Goal: Task Accomplishment & Management: Use online tool/utility

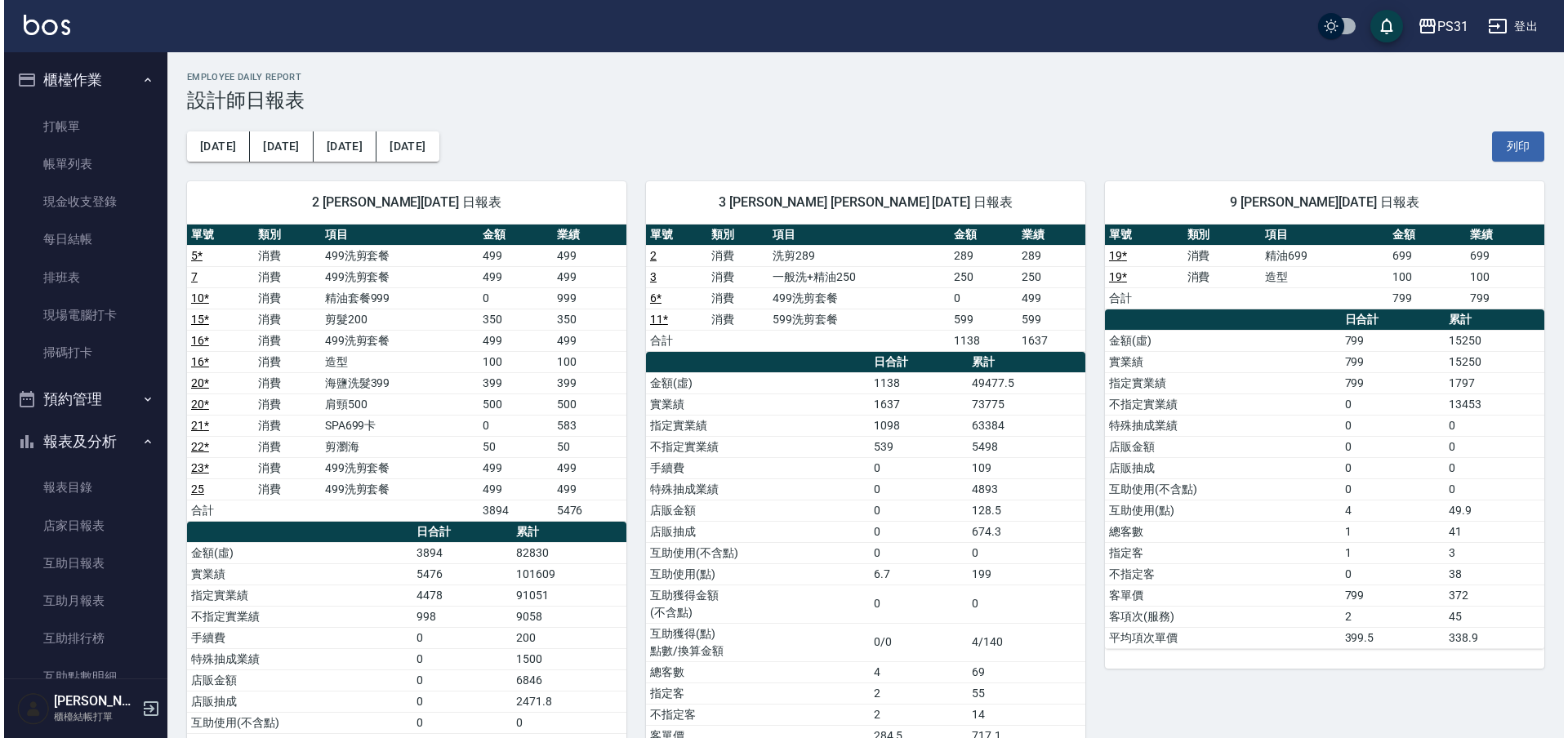
scroll to position [306, 0]
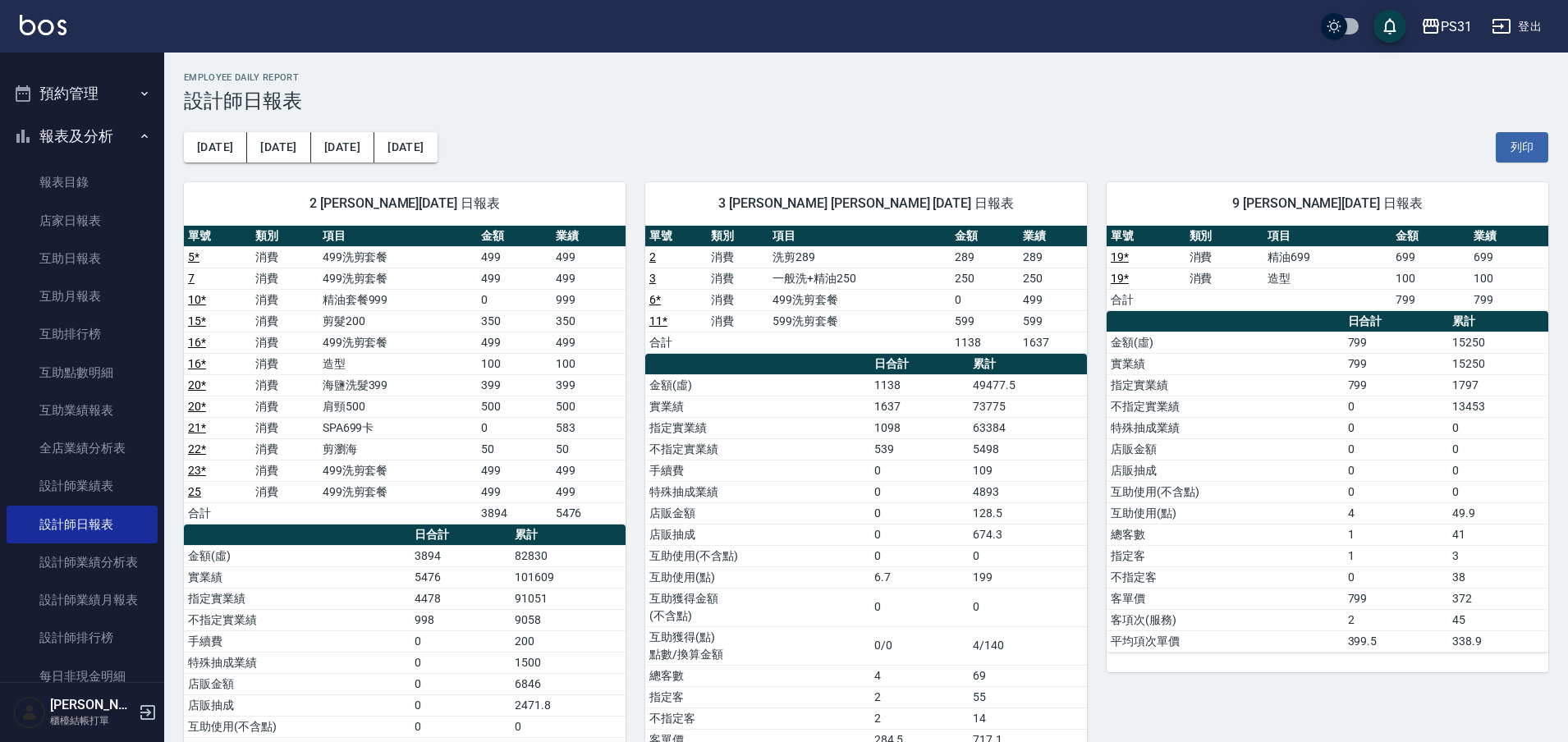
click at [1523, 24] on button "登出" at bounding box center [1517, 27] width 63 height 30
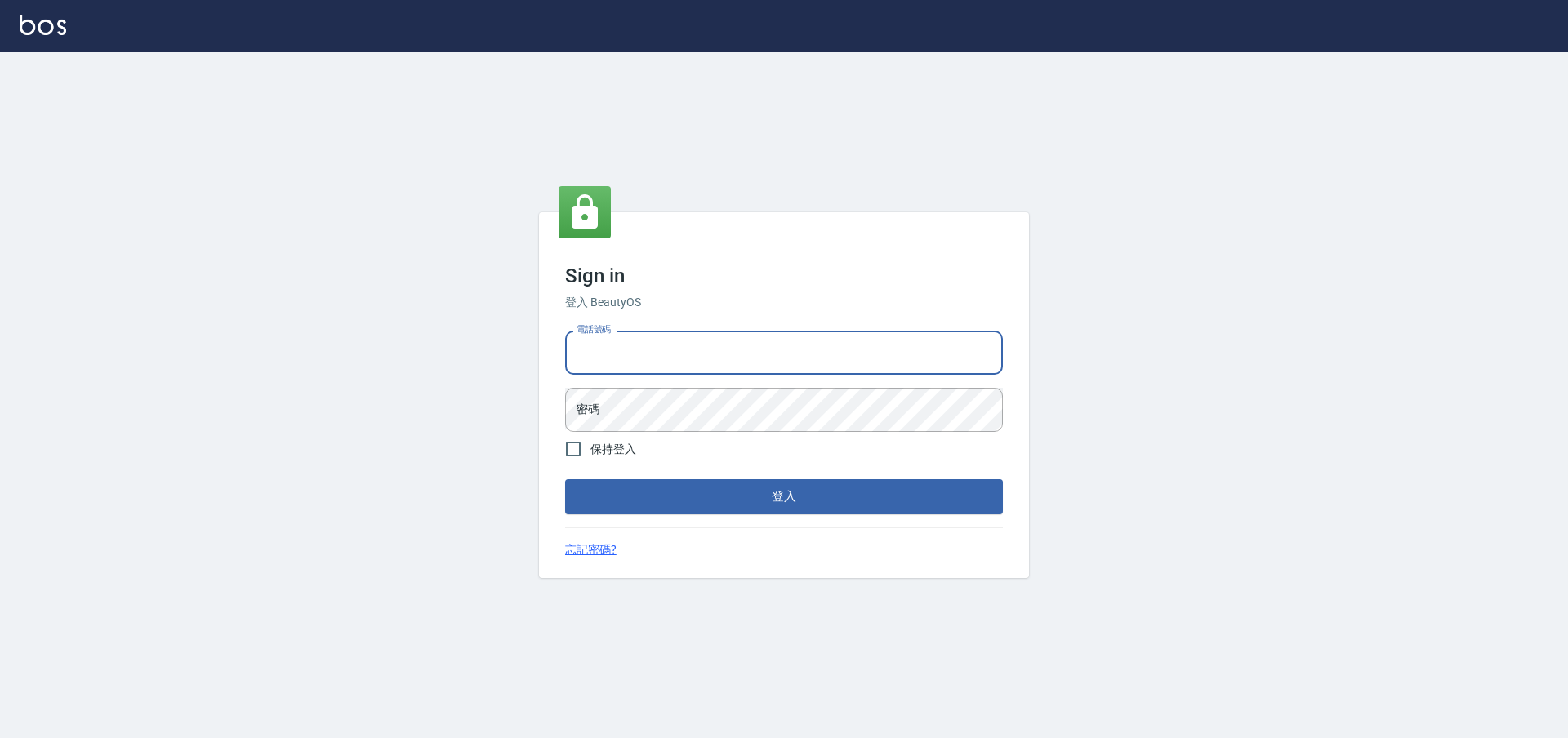
click at [648, 346] on input "電話號碼" at bounding box center [784, 353] width 438 height 44
click at [667, 339] on input "0930917119" at bounding box center [784, 353] width 438 height 44
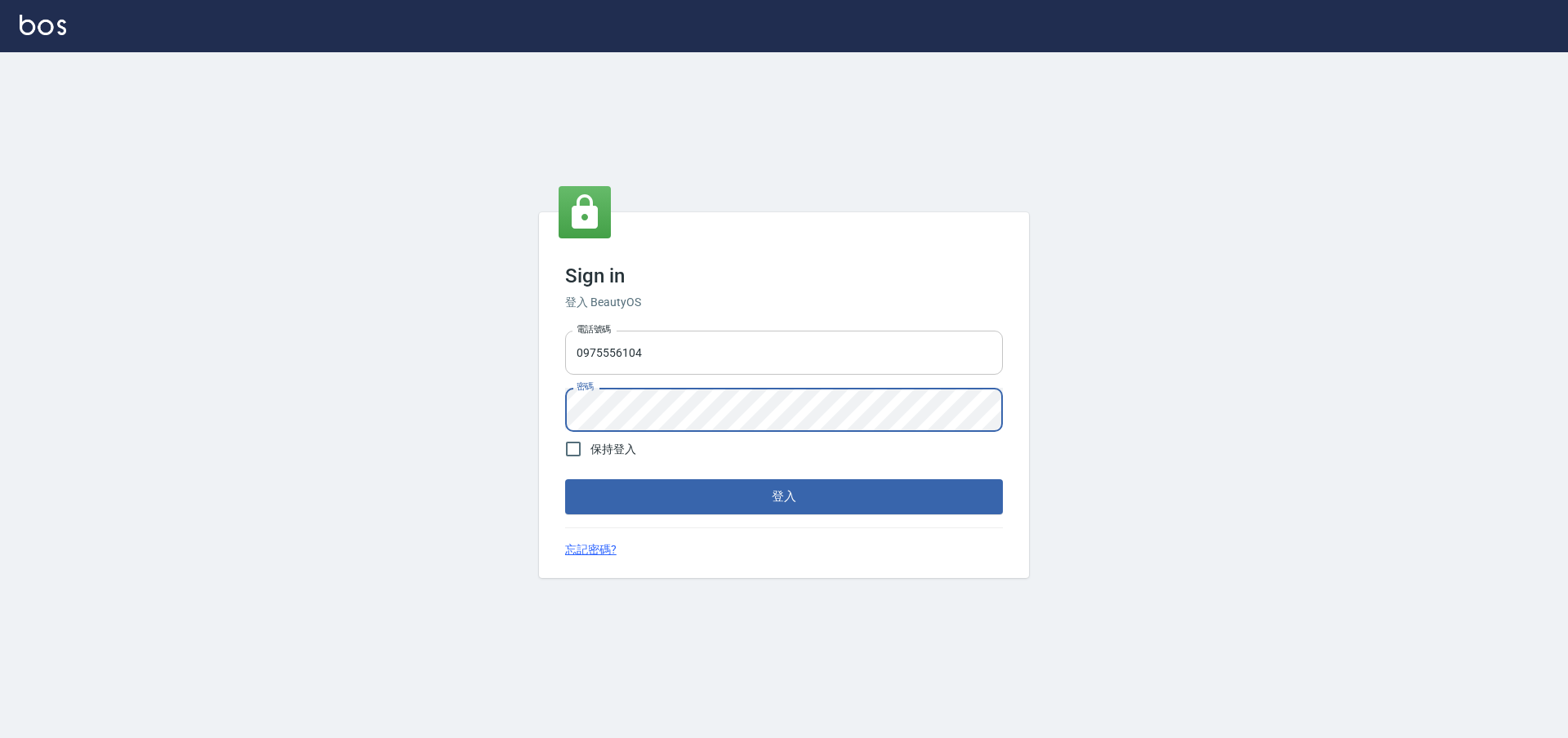
click at [565, 479] on button "登入" at bounding box center [784, 496] width 438 height 34
click at [694, 347] on input "0975556104" at bounding box center [784, 353] width 438 height 44
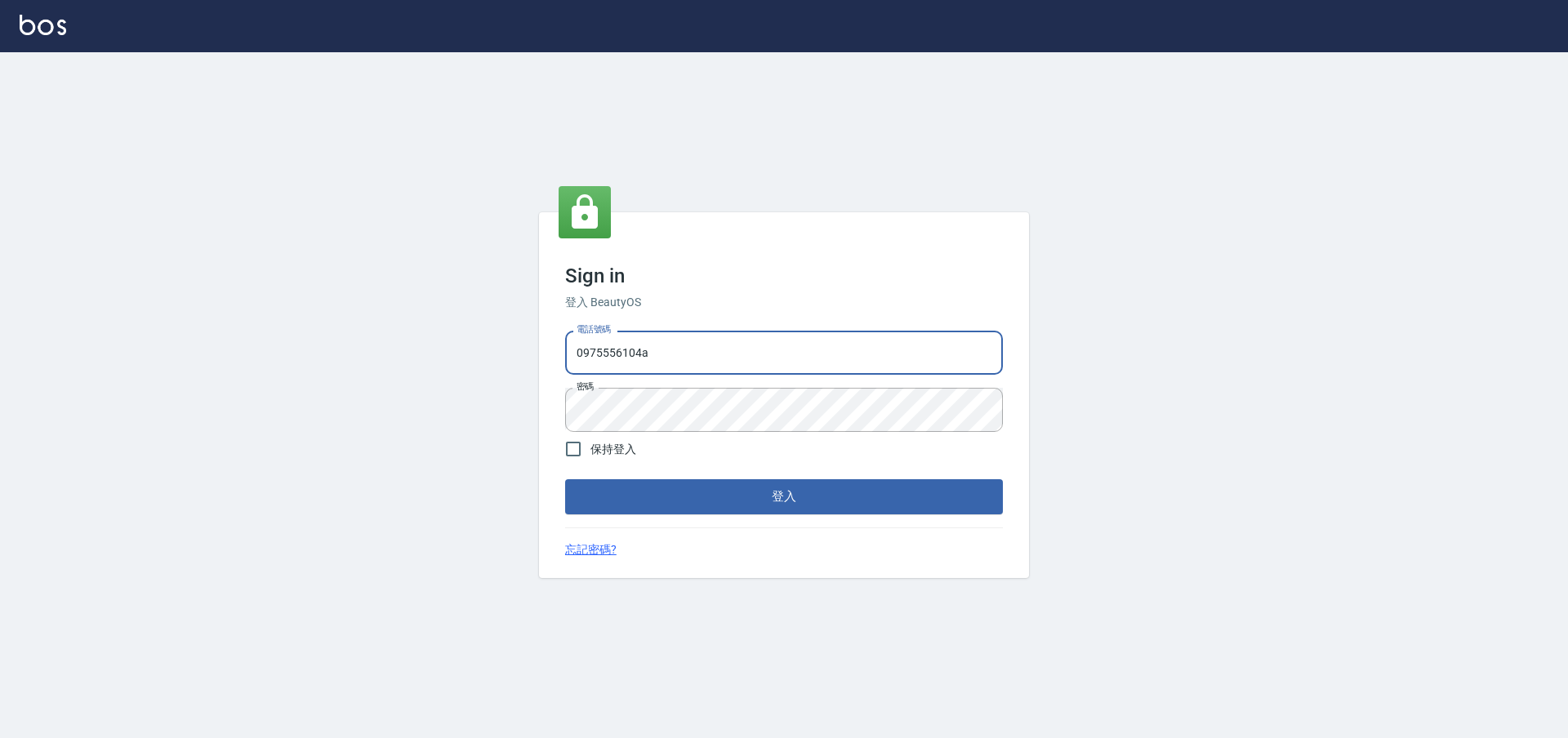
type input "0975556104"
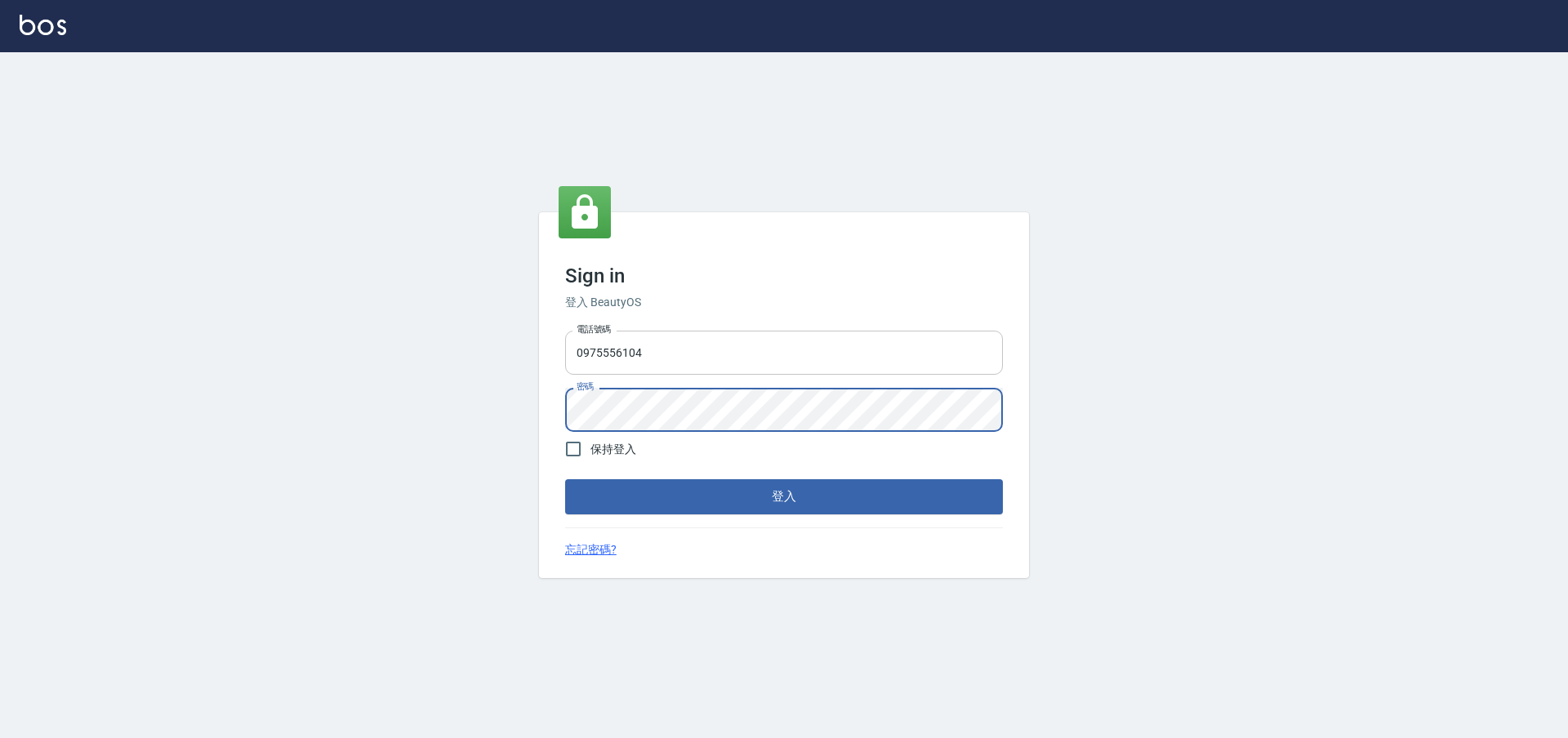
click at [565, 479] on button "登入" at bounding box center [784, 496] width 438 height 34
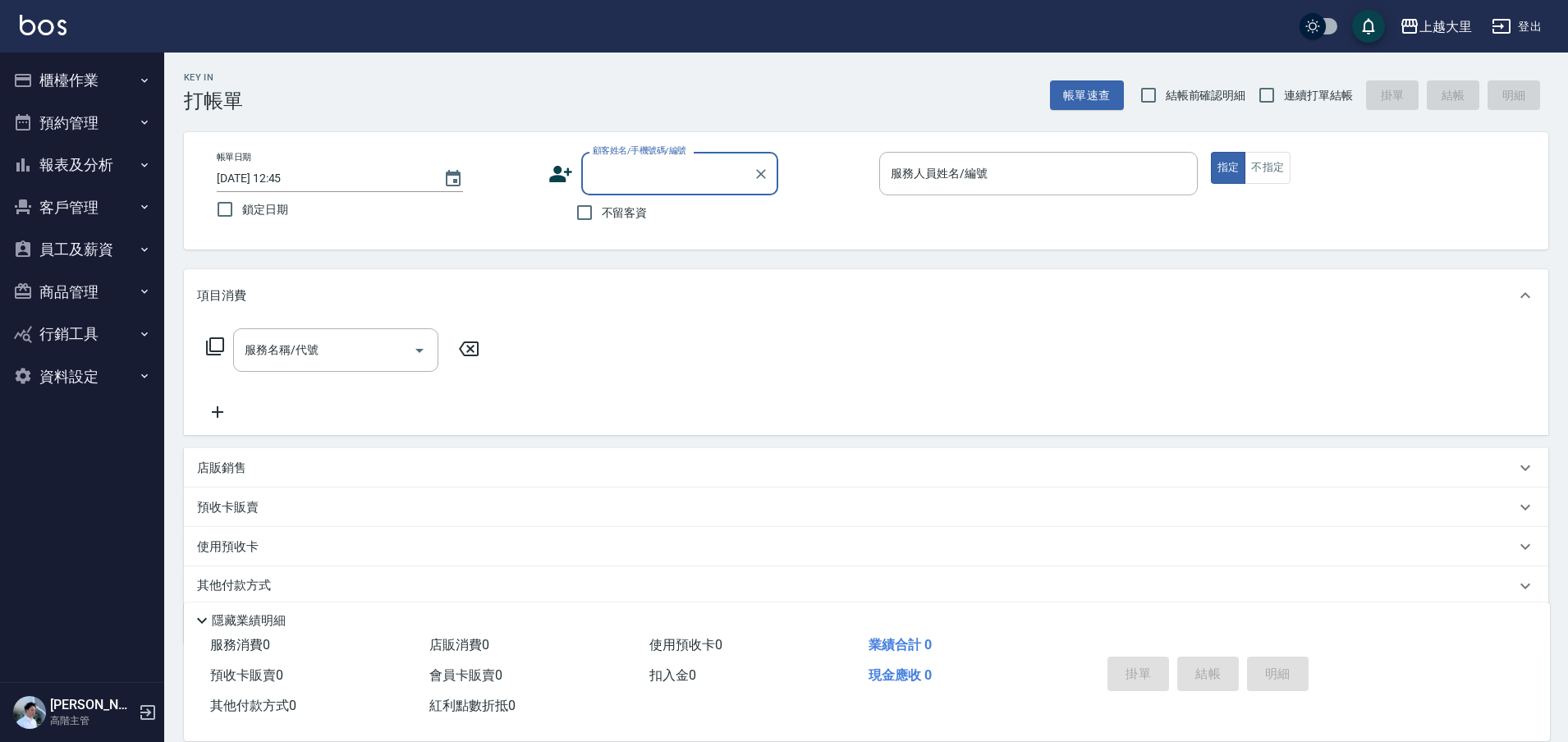
click at [71, 163] on button "報表及分析" at bounding box center [82, 165] width 151 height 43
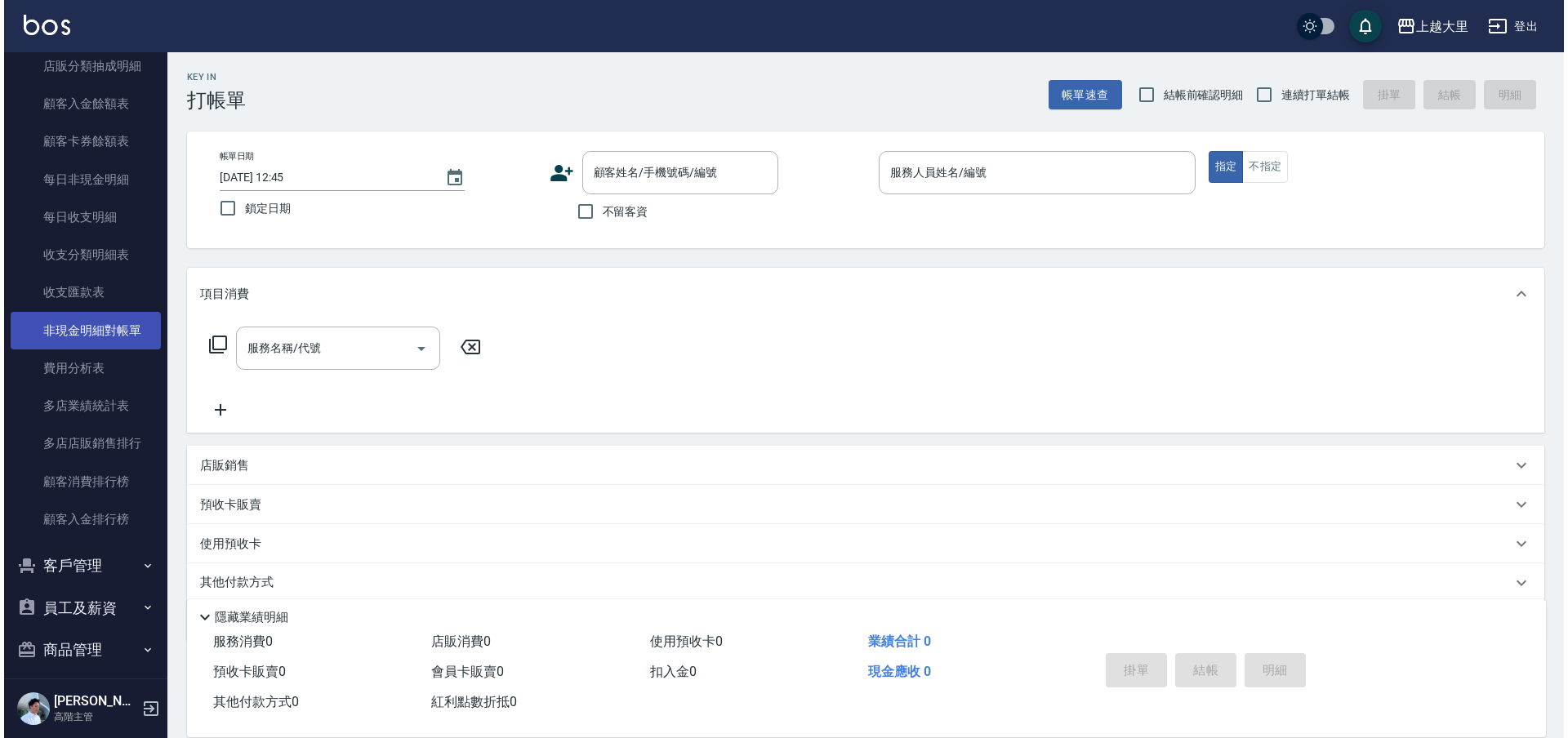
scroll to position [1336, 0]
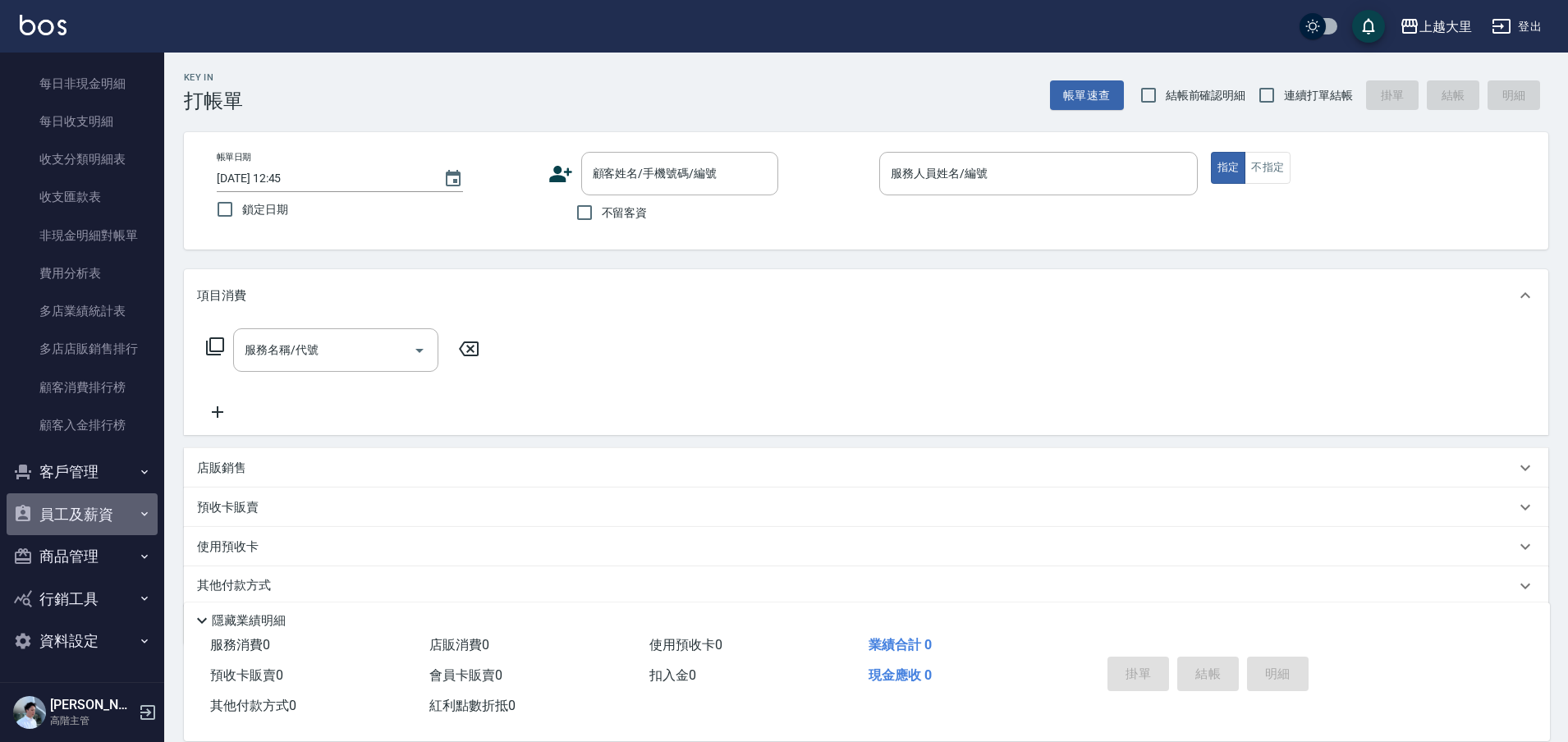
click at [102, 520] on button "員工及薪資" at bounding box center [82, 514] width 151 height 43
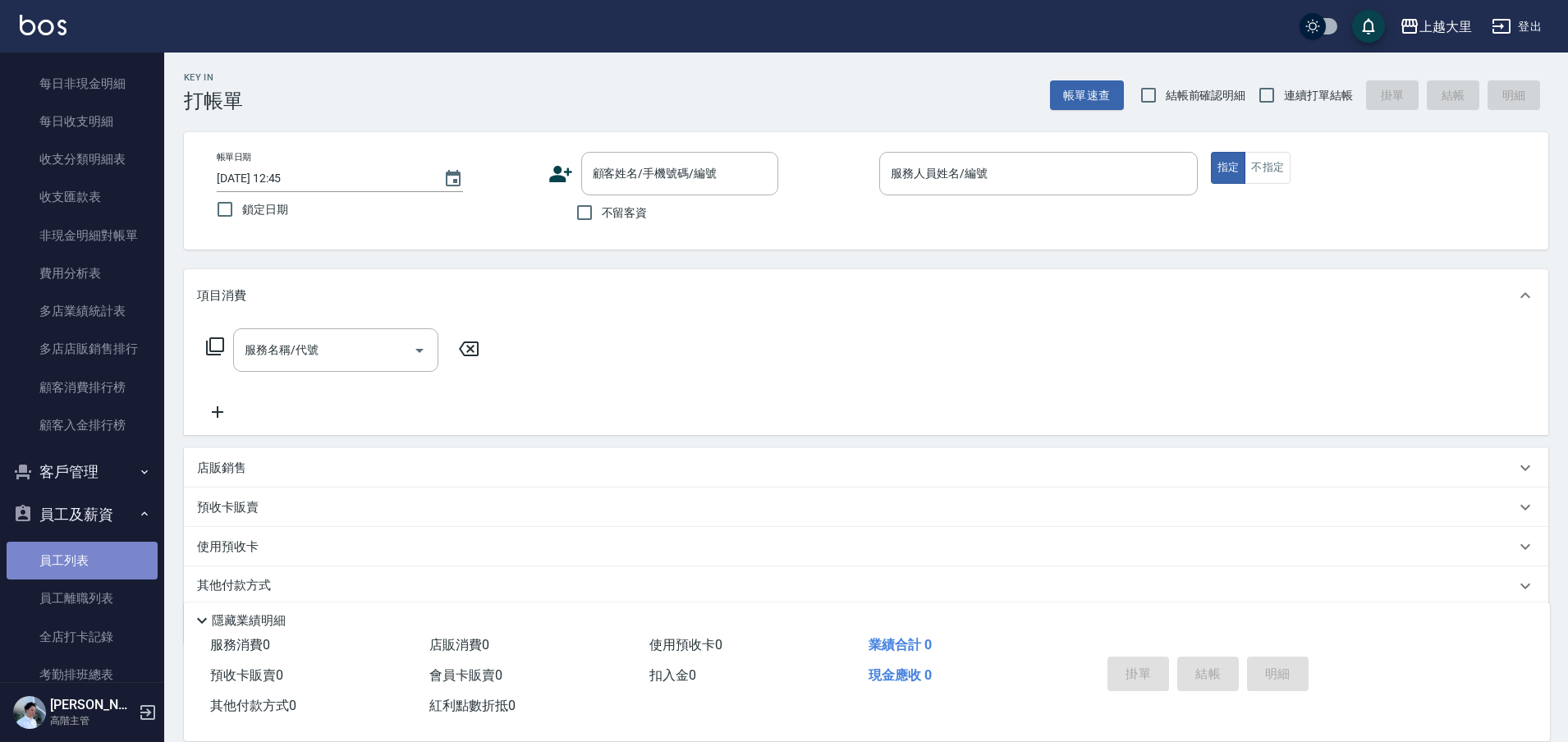
click at [85, 552] on link "員工列表" at bounding box center [82, 560] width 151 height 38
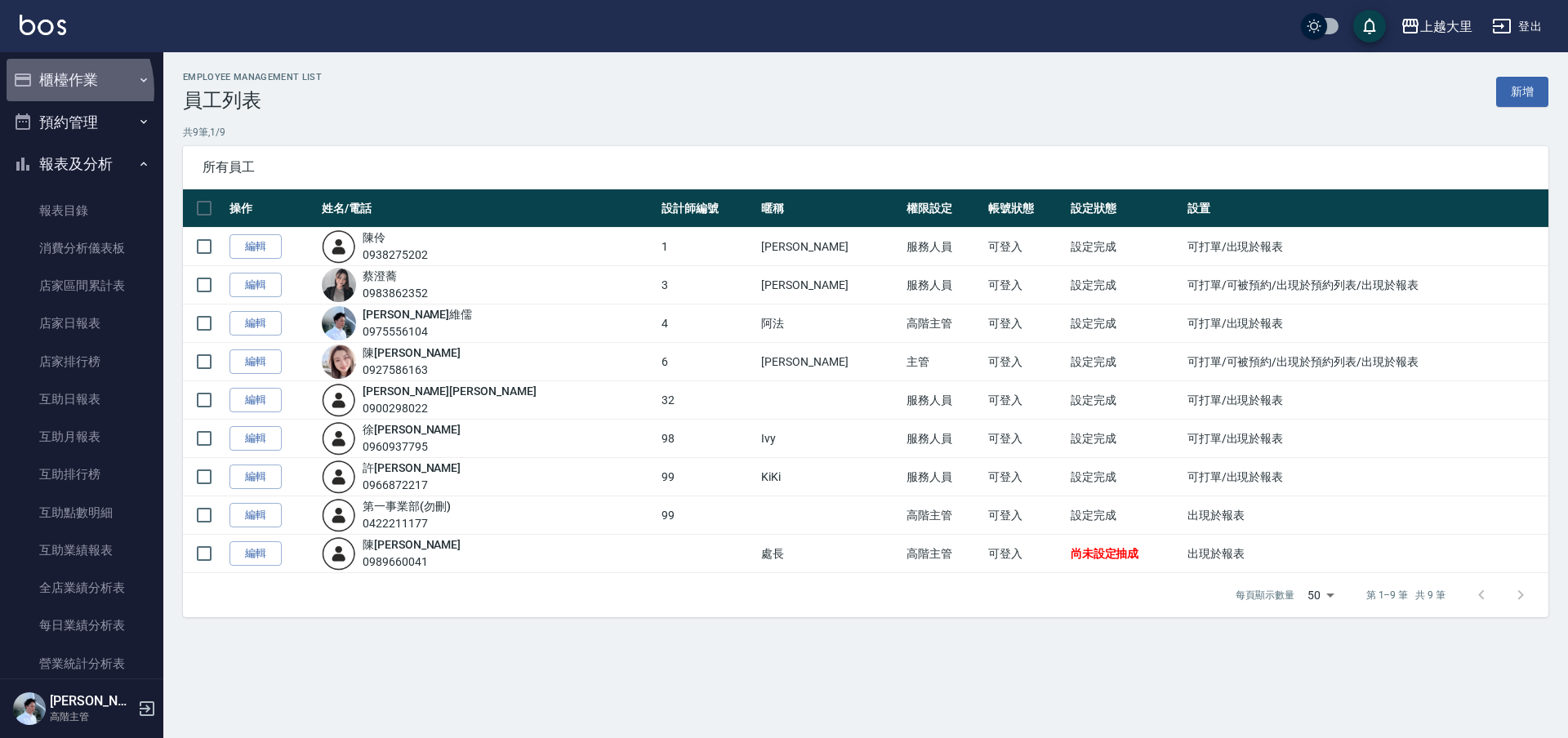
click at [50, 89] on button "櫃檯作業" at bounding box center [82, 79] width 151 height 43
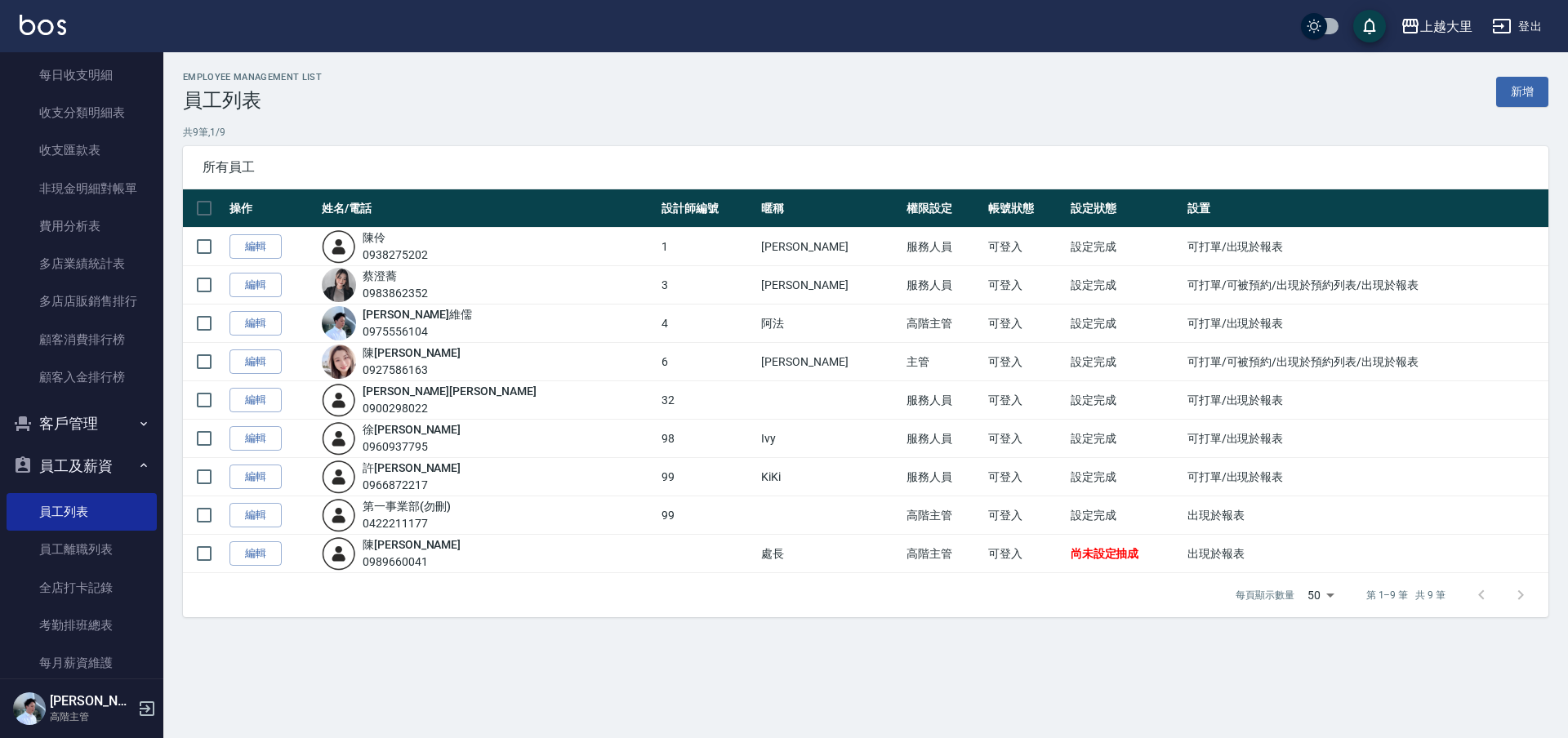
scroll to position [2041, 0]
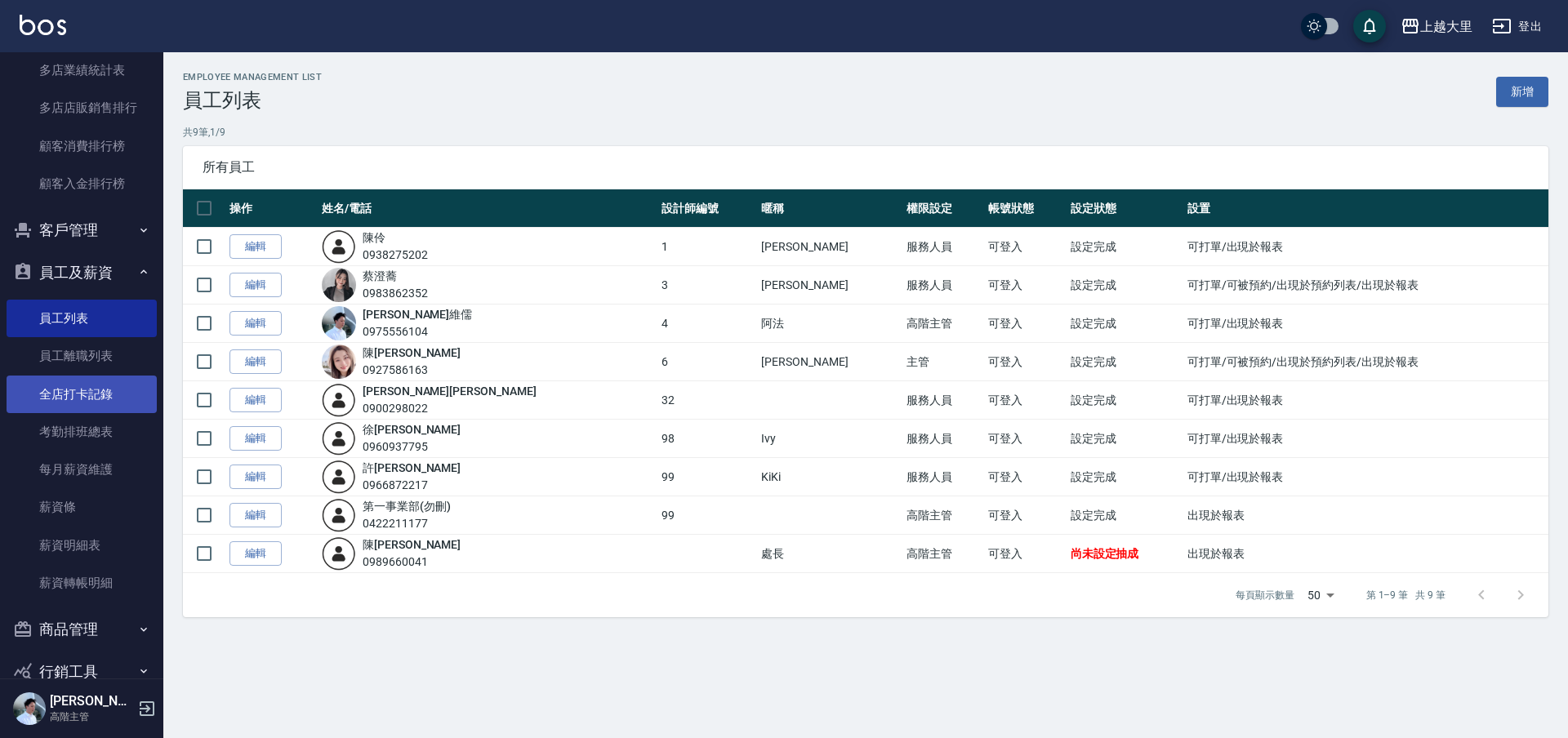
click at [102, 394] on link "全店打卡記錄" at bounding box center [82, 394] width 151 height 38
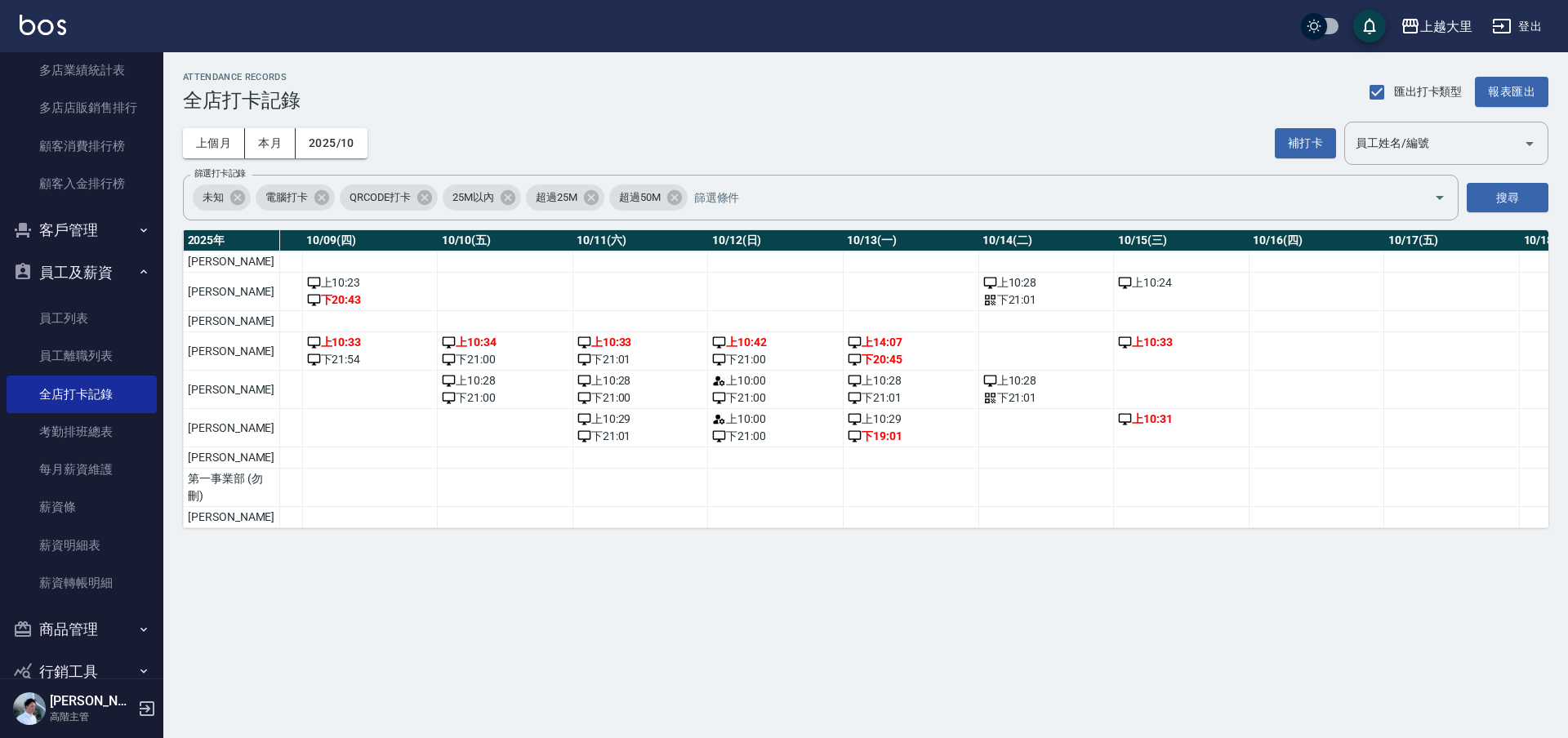
scroll to position [0, 1613]
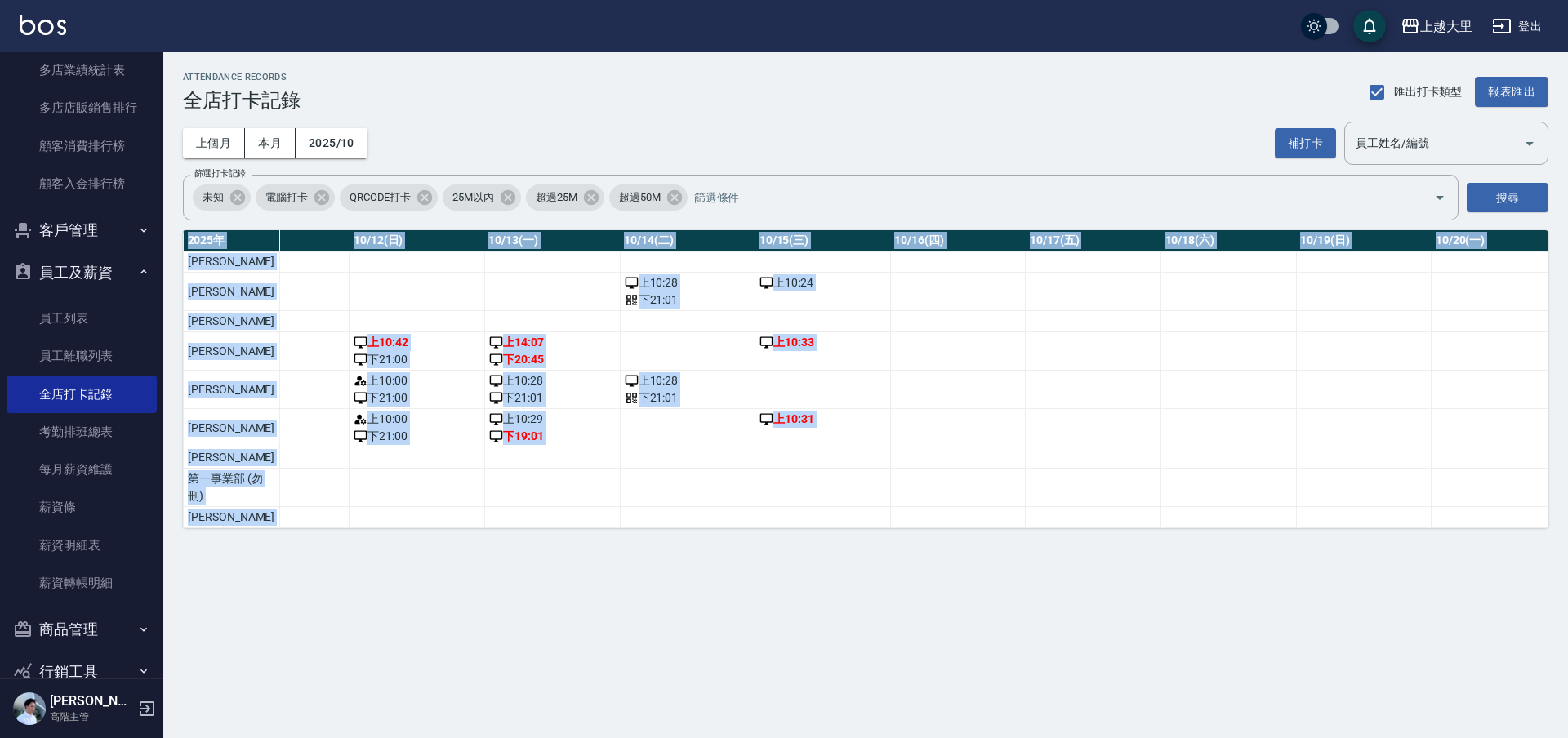
drag, startPoint x: 799, startPoint y: 575, endPoint x: 345, endPoint y: 470, distance: 466.0
click at [329, 527] on div "ATTENDANCE RECORDS 全店打卡記錄 匯出打卡類型 報表匯出 上個月 本月 2025/10 補打卡 員工姓名/編號 員工姓名/編號 篩選打卡記錄…" at bounding box center [866, 300] width 1405 height 496
drag, startPoint x: 217, startPoint y: 138, endPoint x: 335, endPoint y: 218, distance: 142.6
click at [219, 138] on button "上個月" at bounding box center [214, 143] width 62 height 30
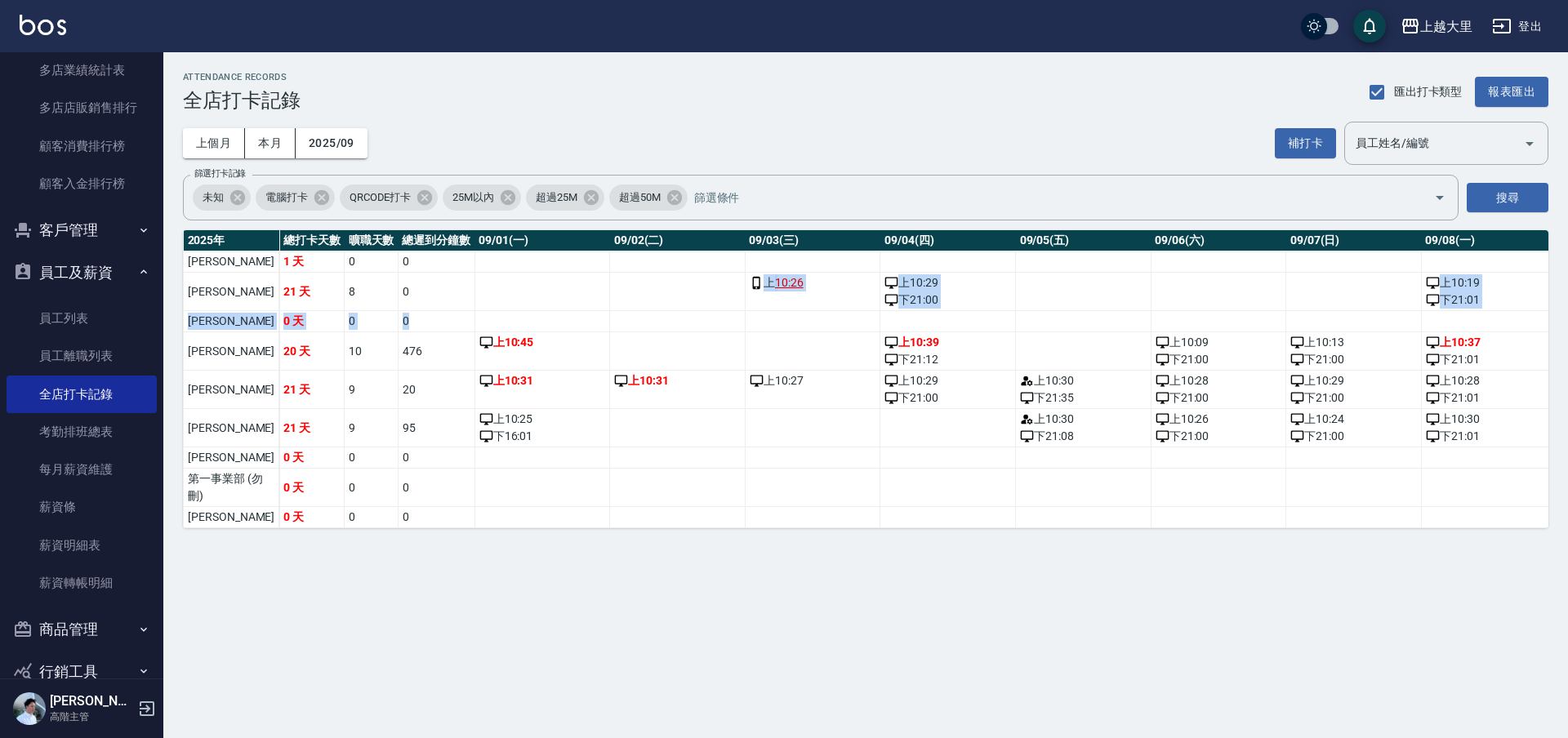
drag, startPoint x: 582, startPoint y: 284, endPoint x: 584, endPoint y: 310, distance: 26.1
click at [610, 314] on td "a dense table" at bounding box center [678, 321] width 135 height 21
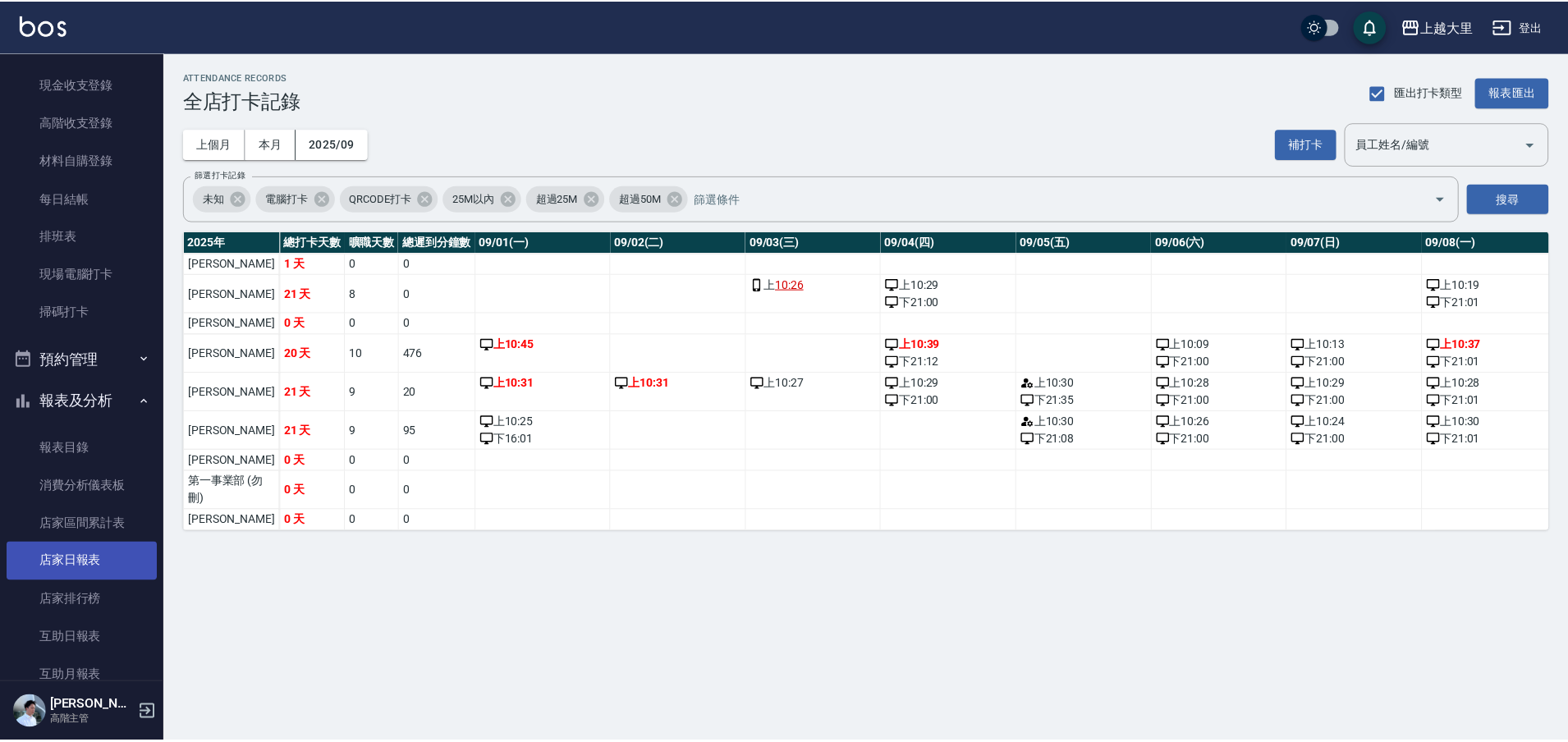
scroll to position [410, 0]
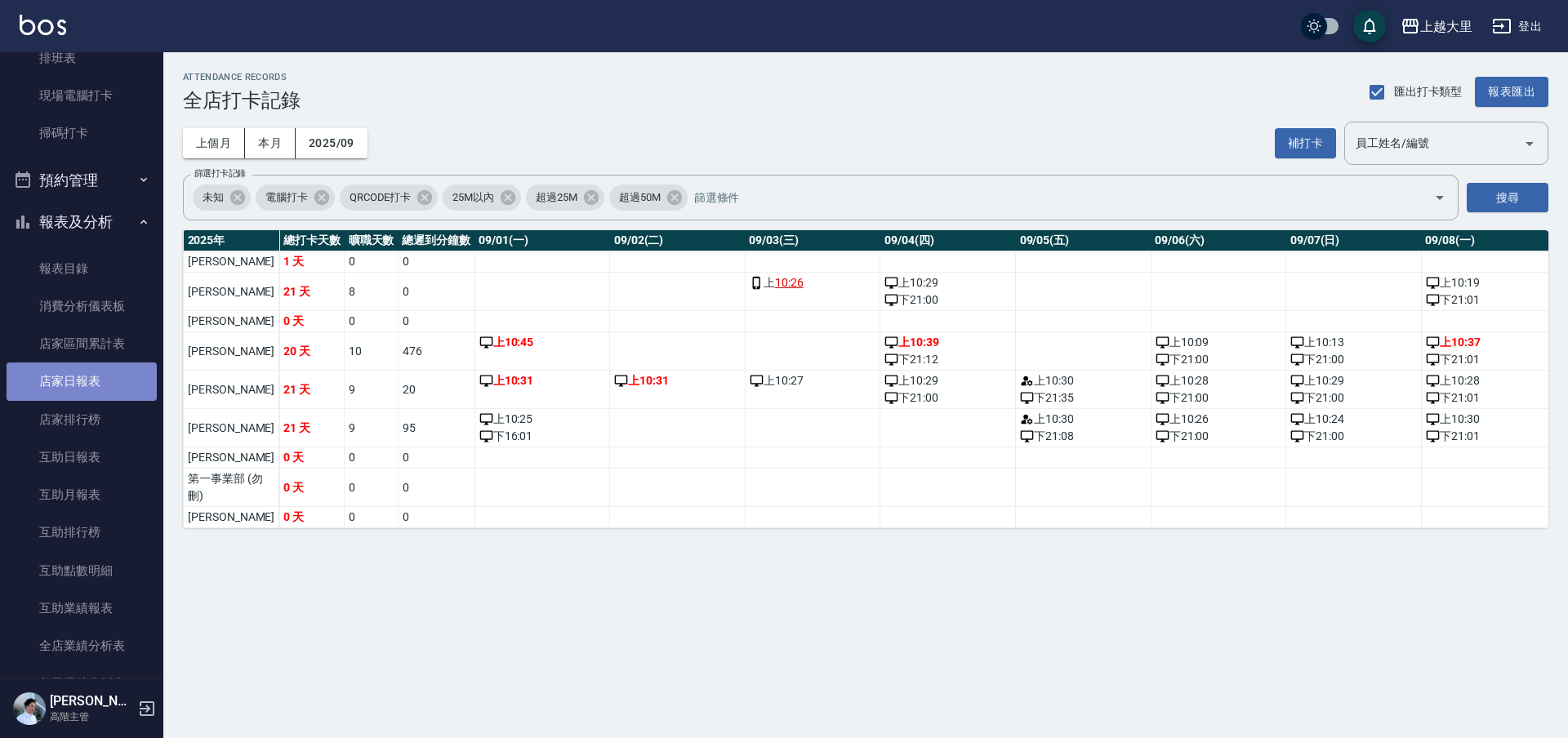
click at [104, 389] on link "店家日報表" at bounding box center [82, 381] width 151 height 38
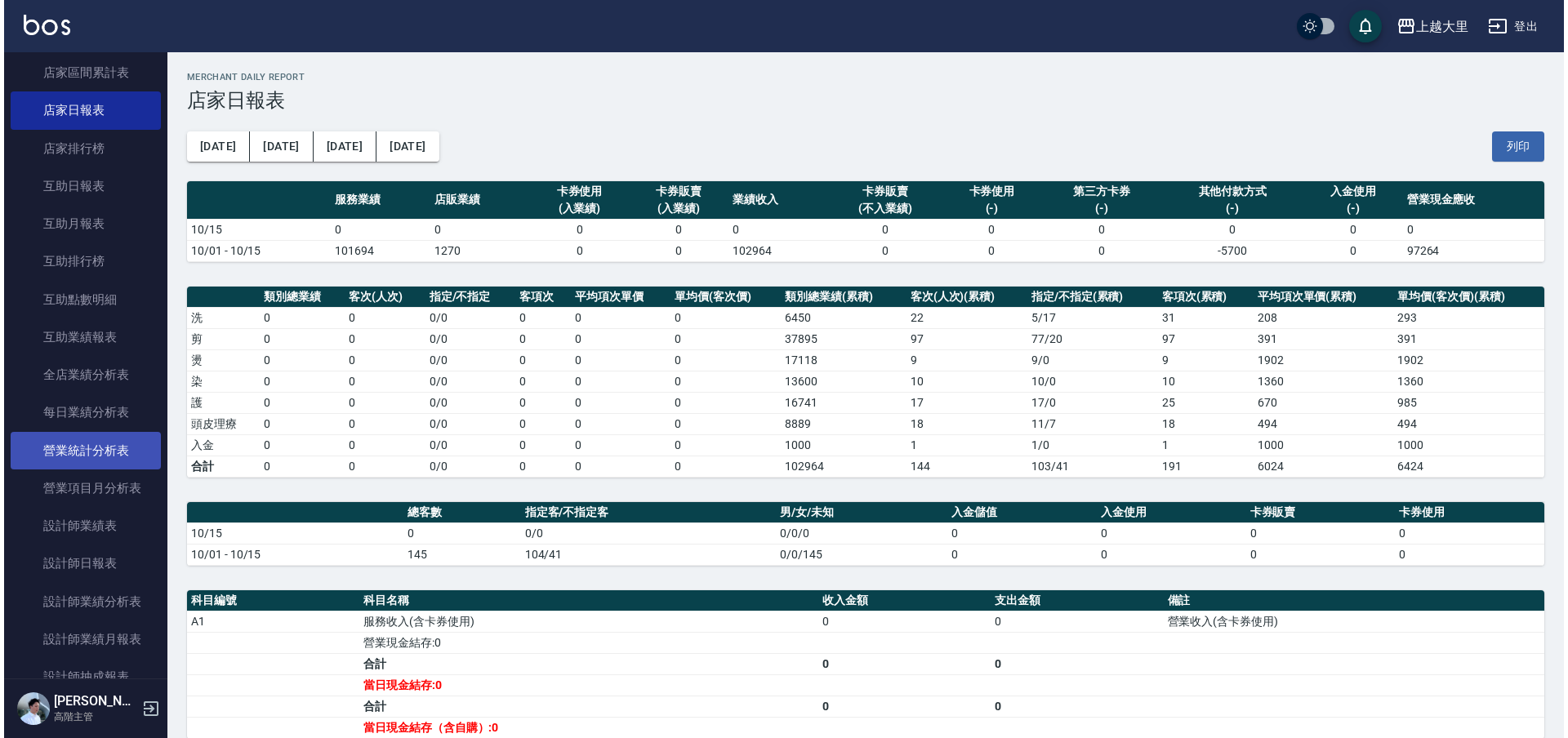
scroll to position [715, 0]
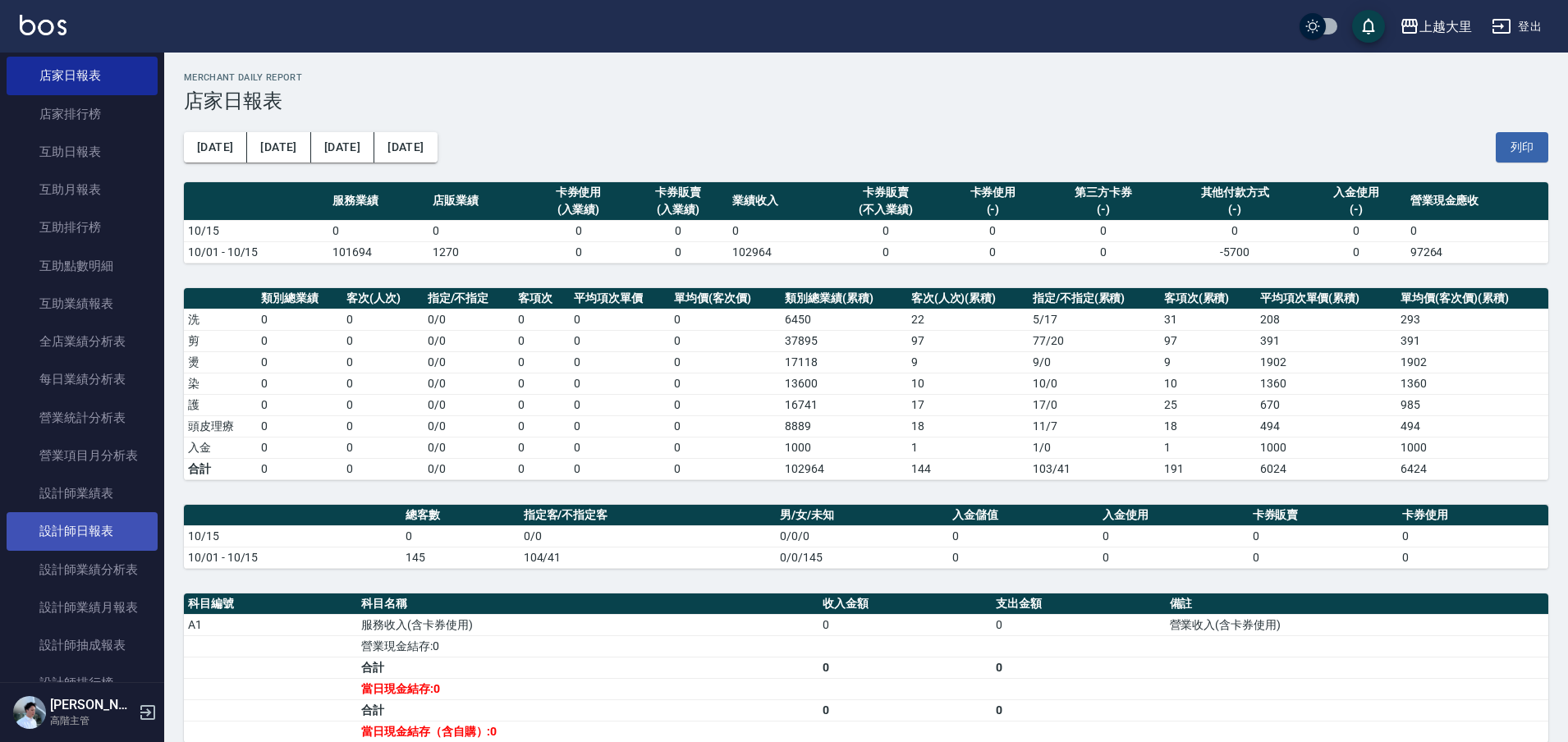
click at [68, 527] on link "設計師日報表" at bounding box center [82, 530] width 151 height 38
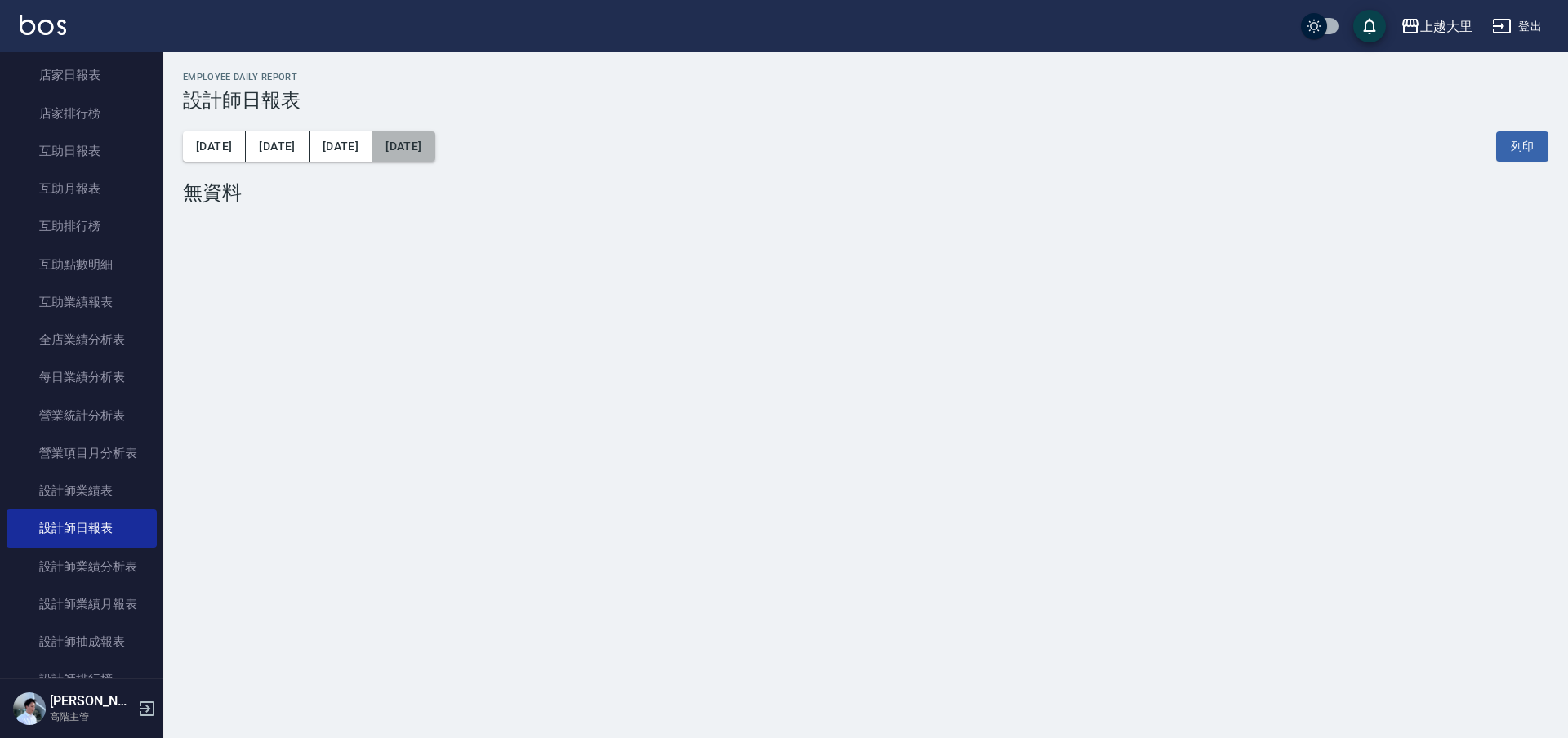
click at [385, 138] on button "2025/10/15" at bounding box center [403, 146] width 62 height 30
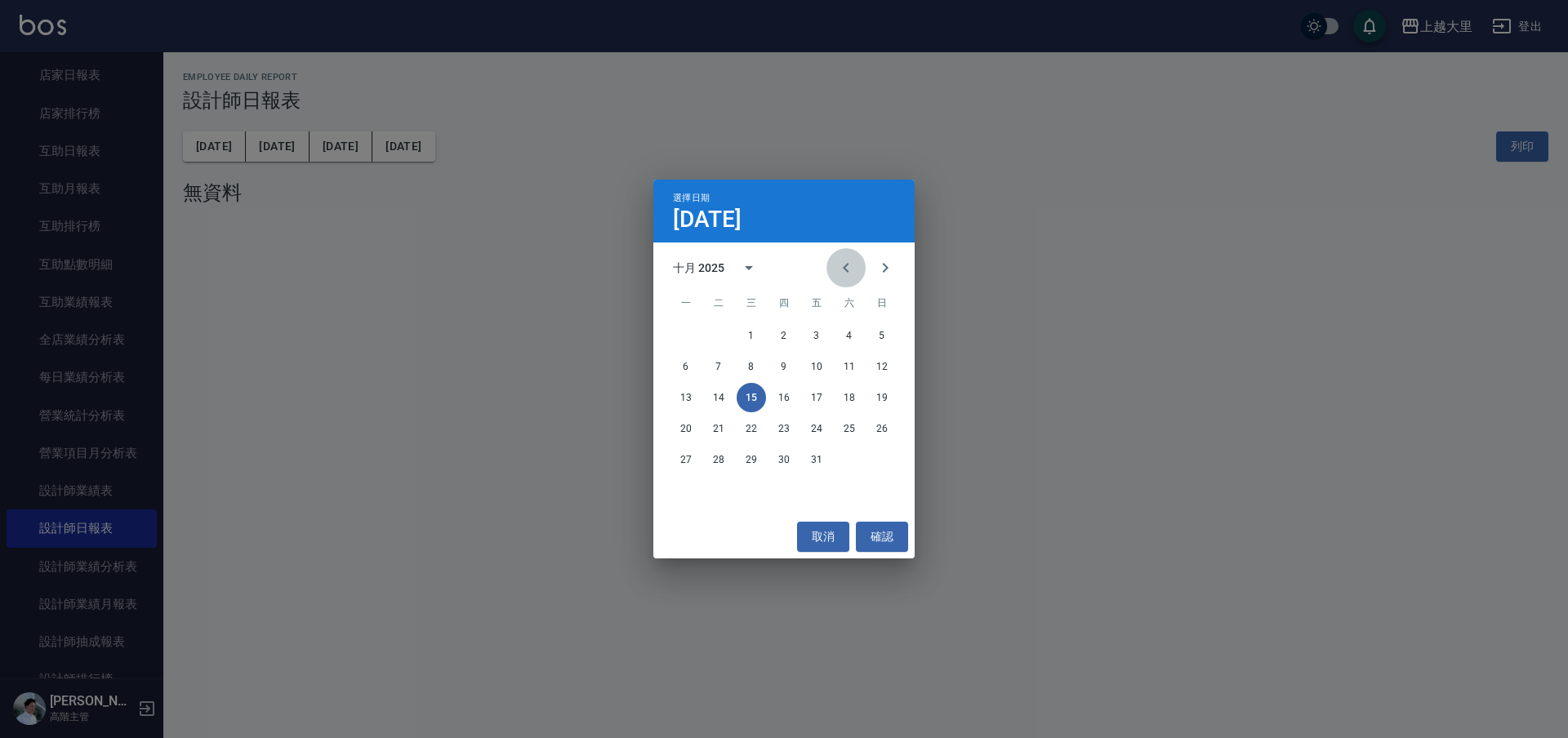
click at [852, 267] on icon "Previous month" at bounding box center [845, 267] width 19 height 19
click at [720, 328] on button "2" at bounding box center [718, 335] width 29 height 29
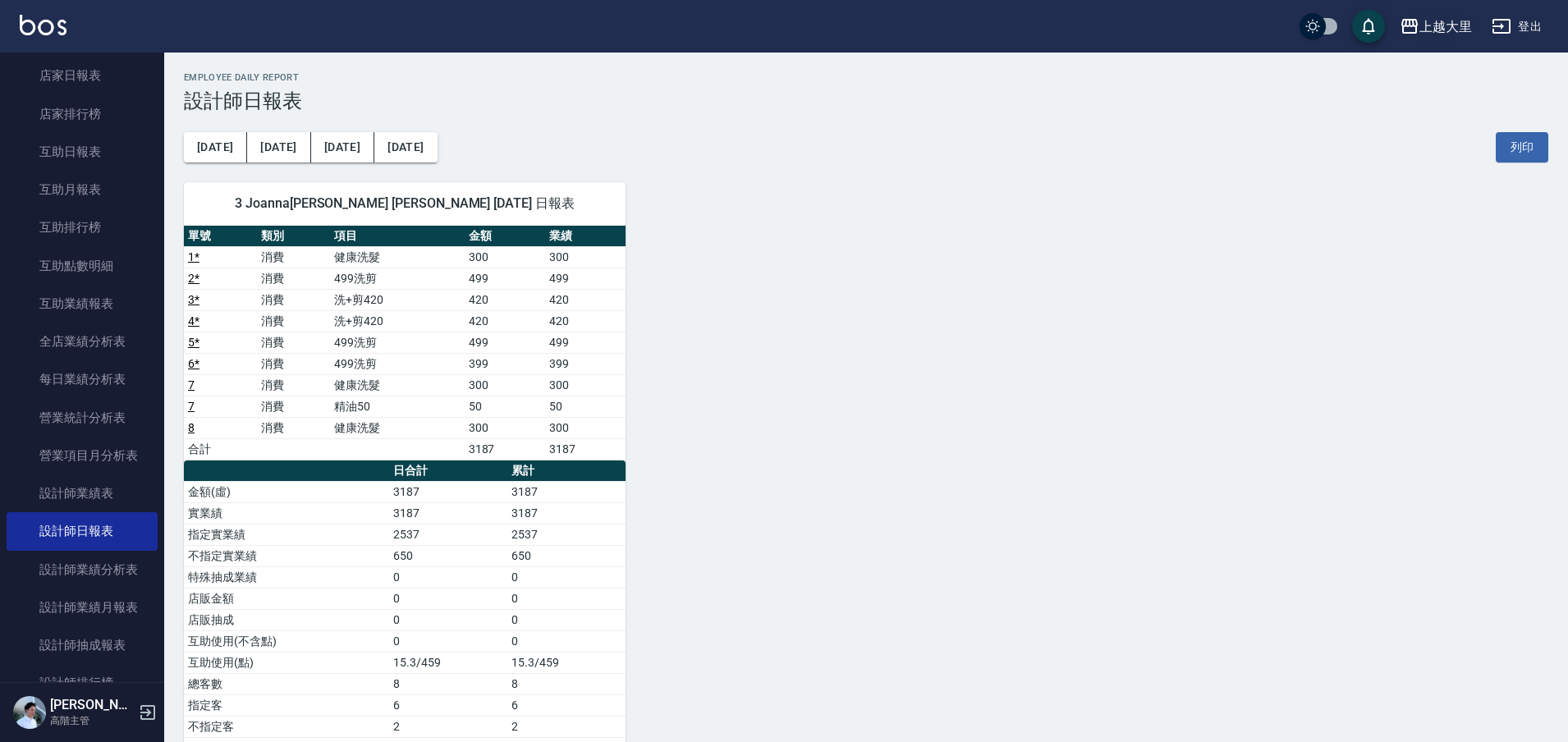
click at [1433, 29] on div "上越大里" at bounding box center [1446, 27] width 53 height 20
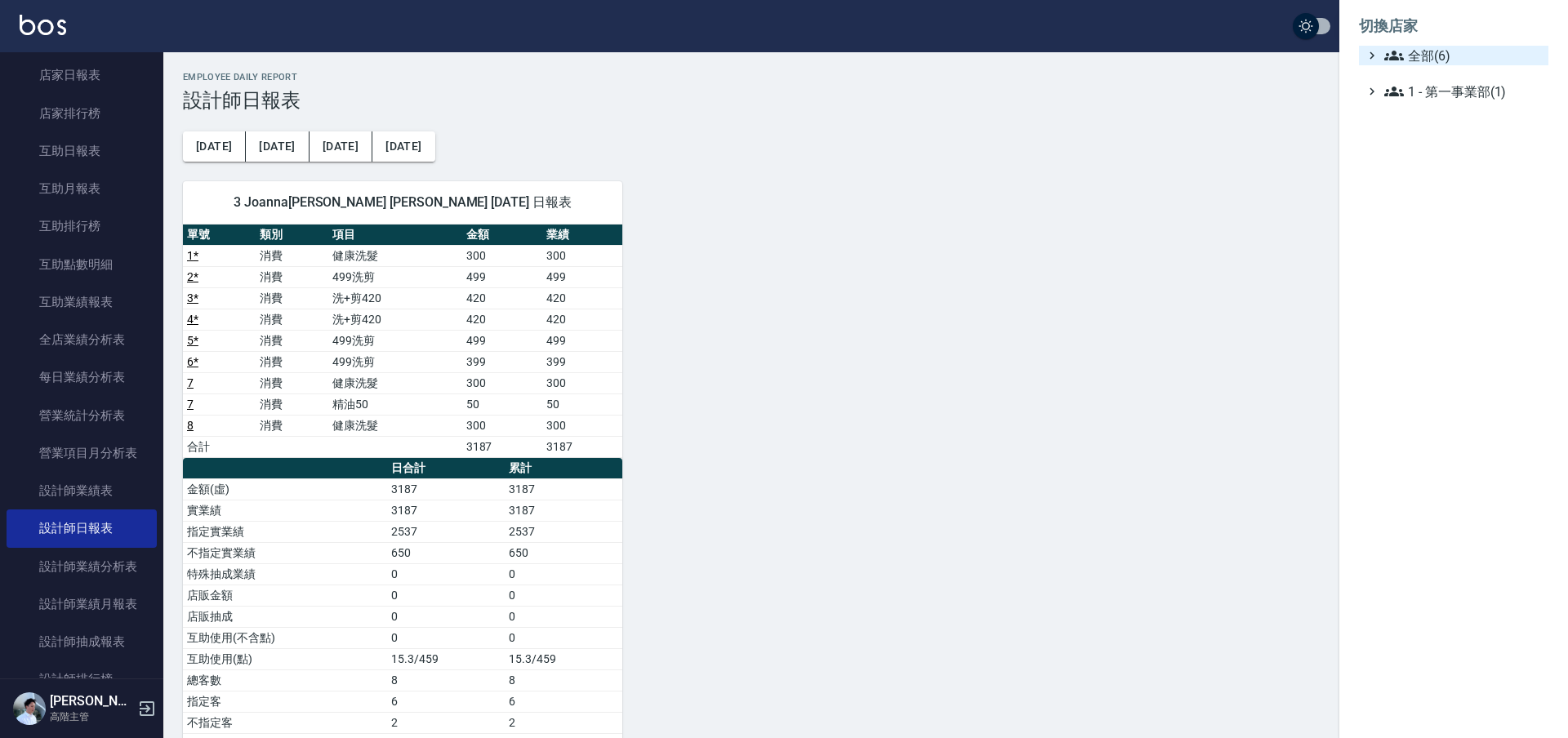
drag, startPoint x: 1425, startPoint y: 67, endPoint x: 1426, endPoint y: 59, distance: 8.1
click at [1426, 59] on ul "全部(6) 1 - 第一事業部(1)" at bounding box center [1453, 74] width 190 height 55
click at [1426, 59] on span "全部(6)" at bounding box center [1463, 55] width 157 height 19
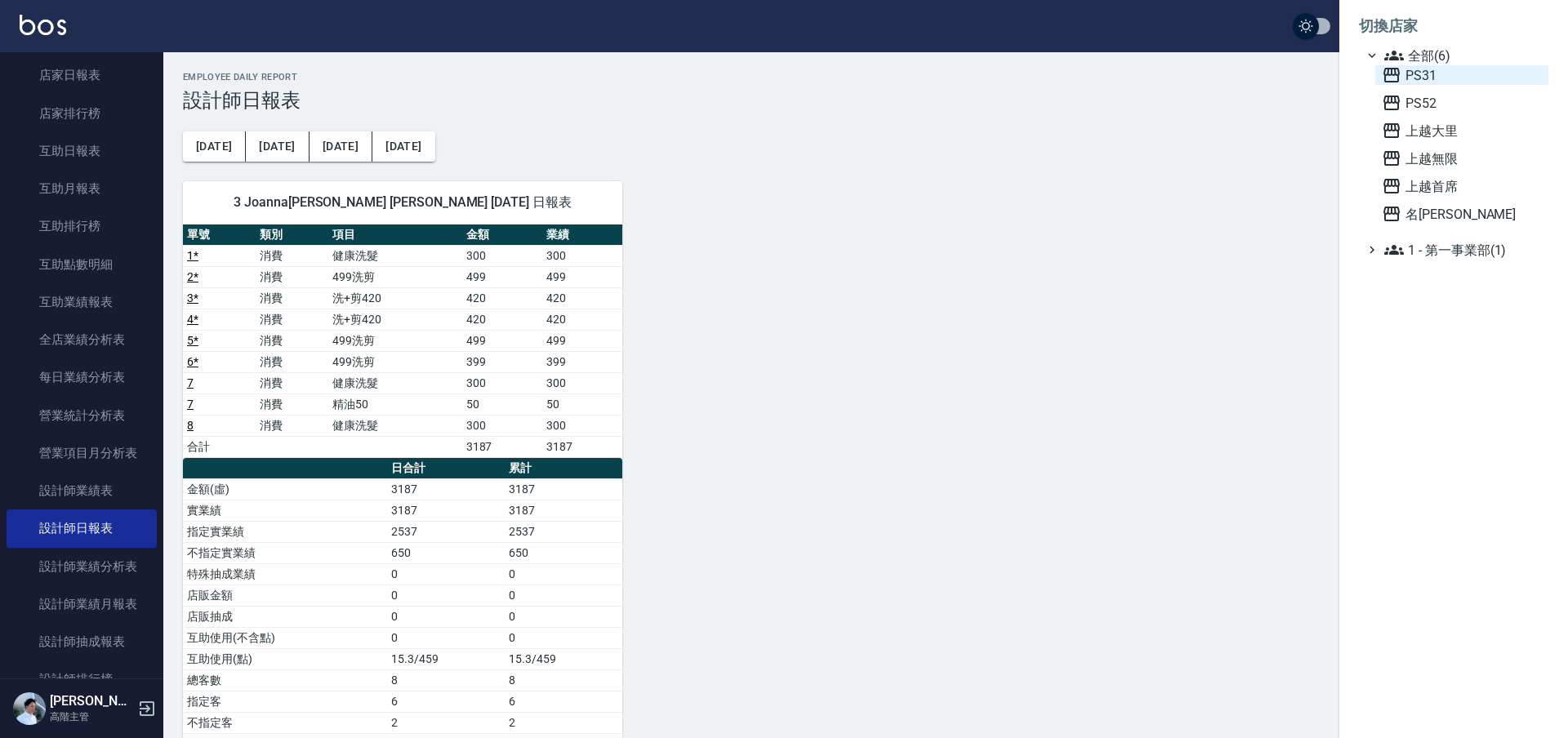
click at [1414, 79] on span "PS31" at bounding box center [1462, 74] width 160 height 19
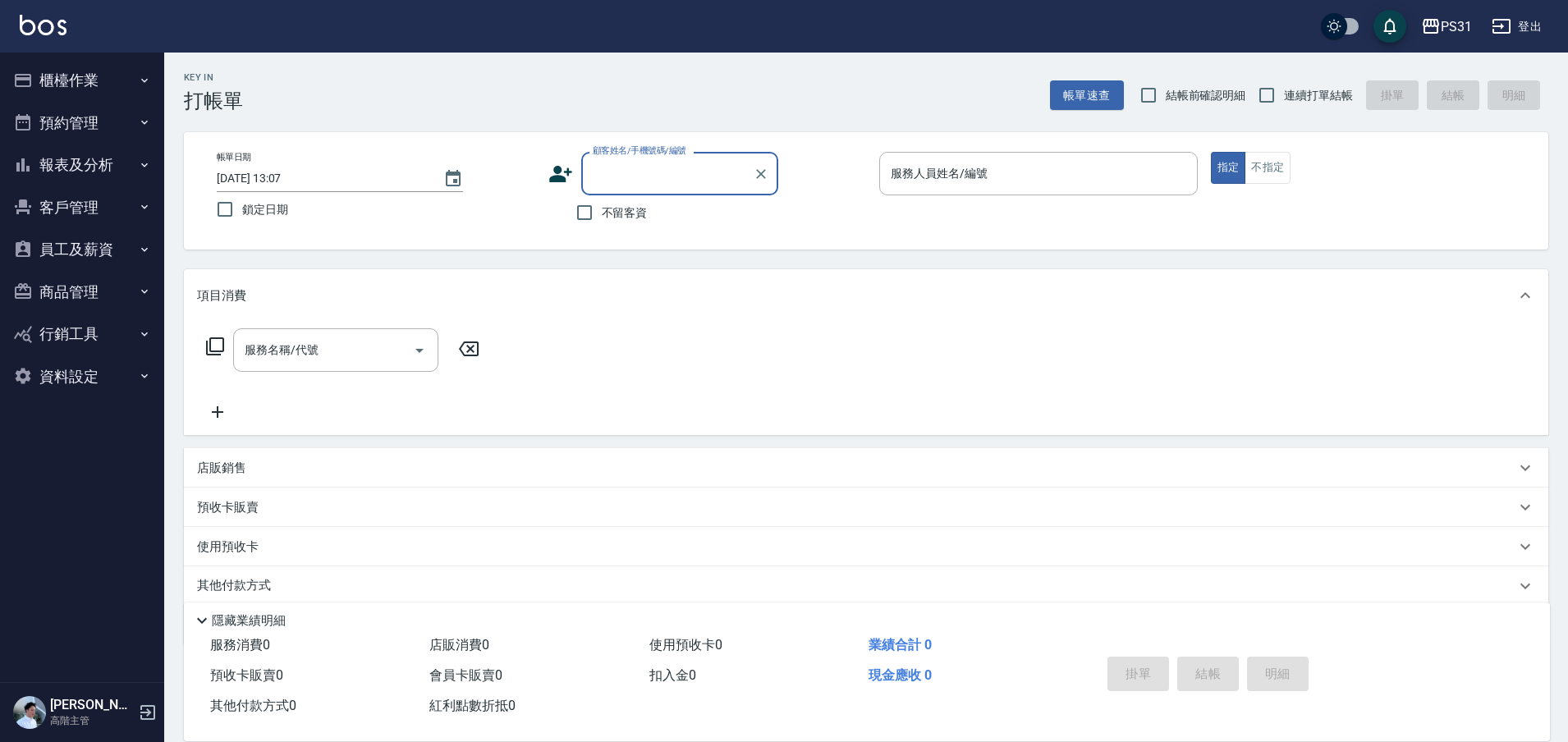
click at [56, 66] on button "櫃檯作業" at bounding box center [82, 80] width 151 height 43
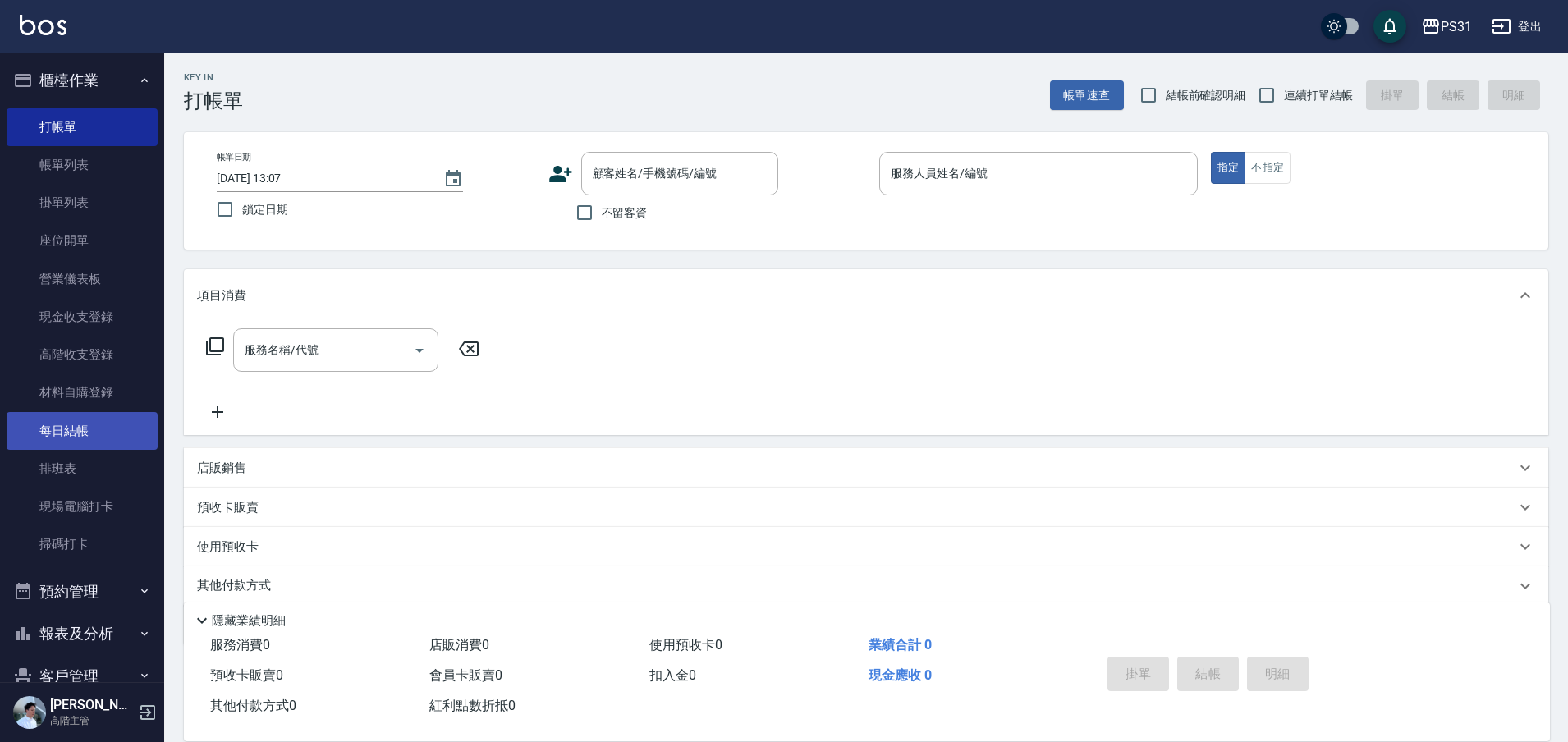
click at [93, 445] on link "每日結帳" at bounding box center [82, 430] width 151 height 38
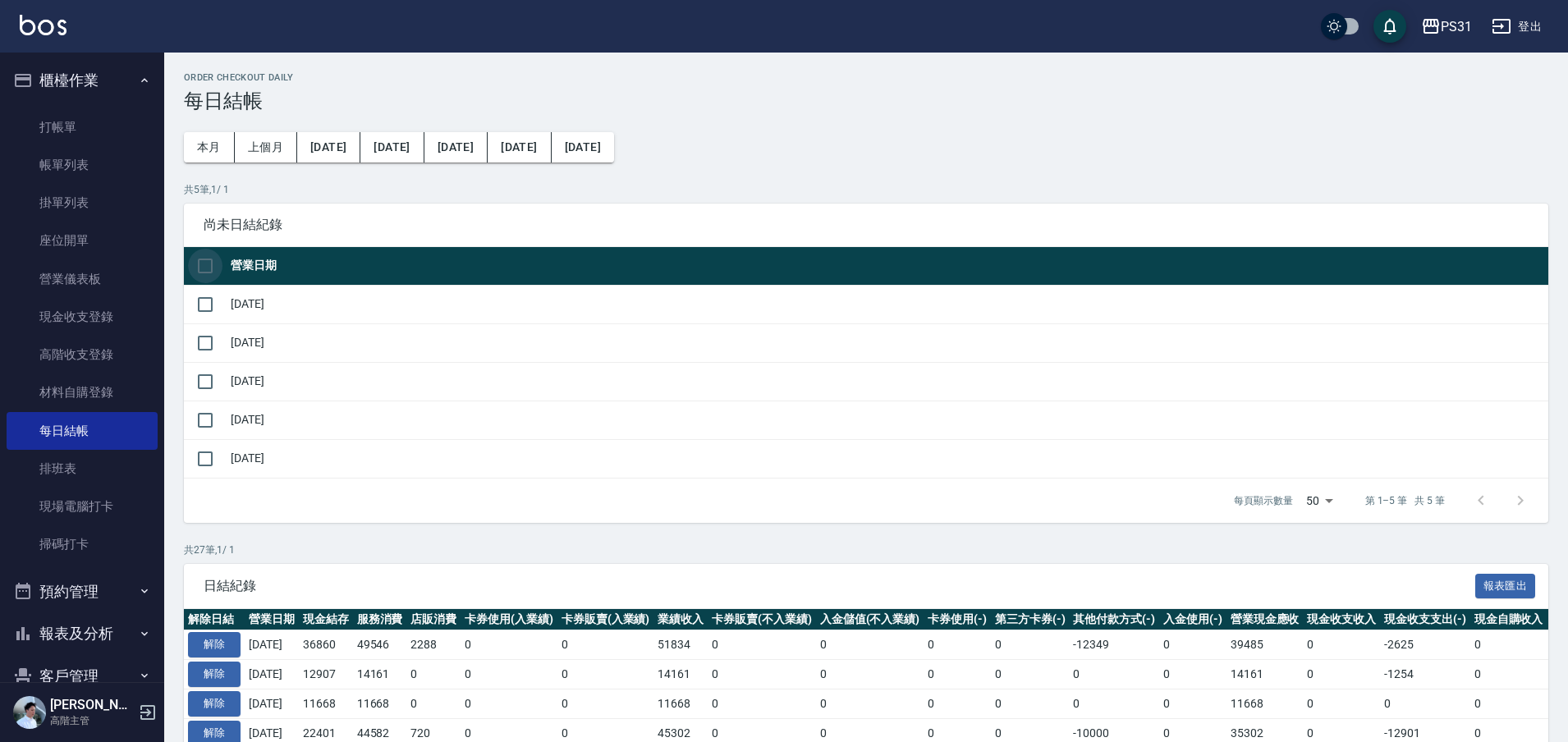
click at [202, 269] on input "checkbox" at bounding box center [205, 266] width 34 height 34
checkbox input "true"
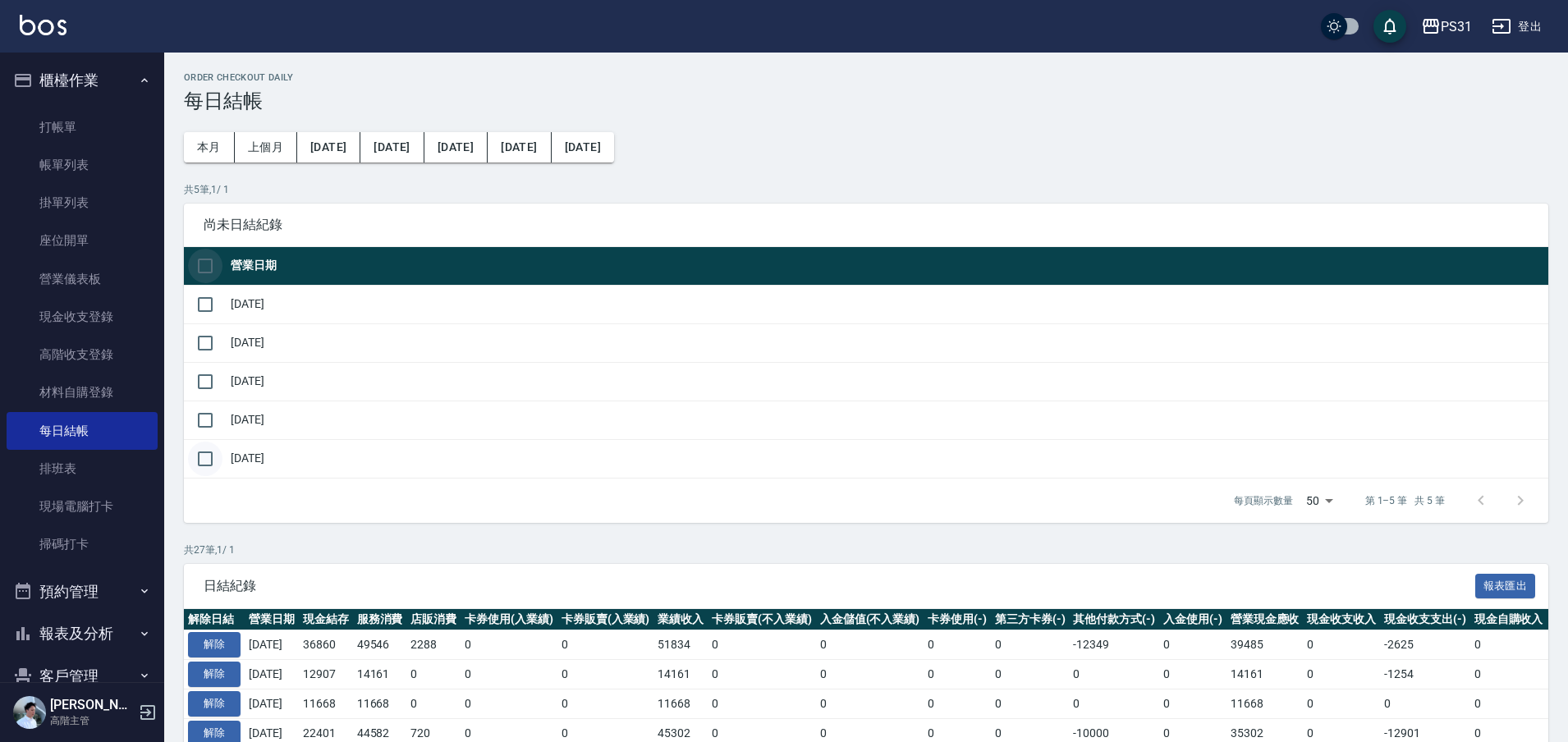
checkbox input "true"
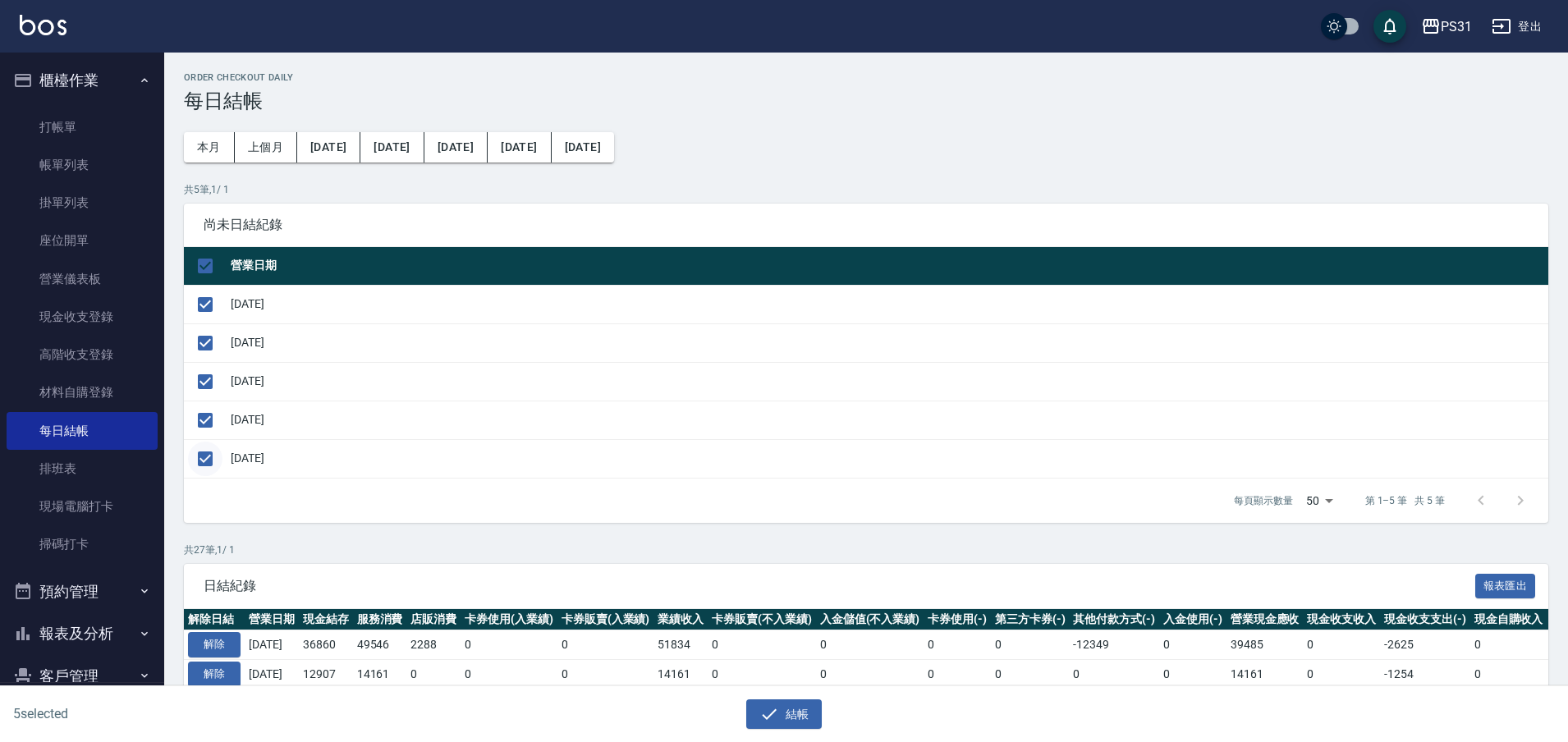
click at [204, 466] on input "checkbox" at bounding box center [205, 458] width 34 height 34
checkbox input "false"
click at [784, 723] on button "結帳" at bounding box center [784, 714] width 77 height 30
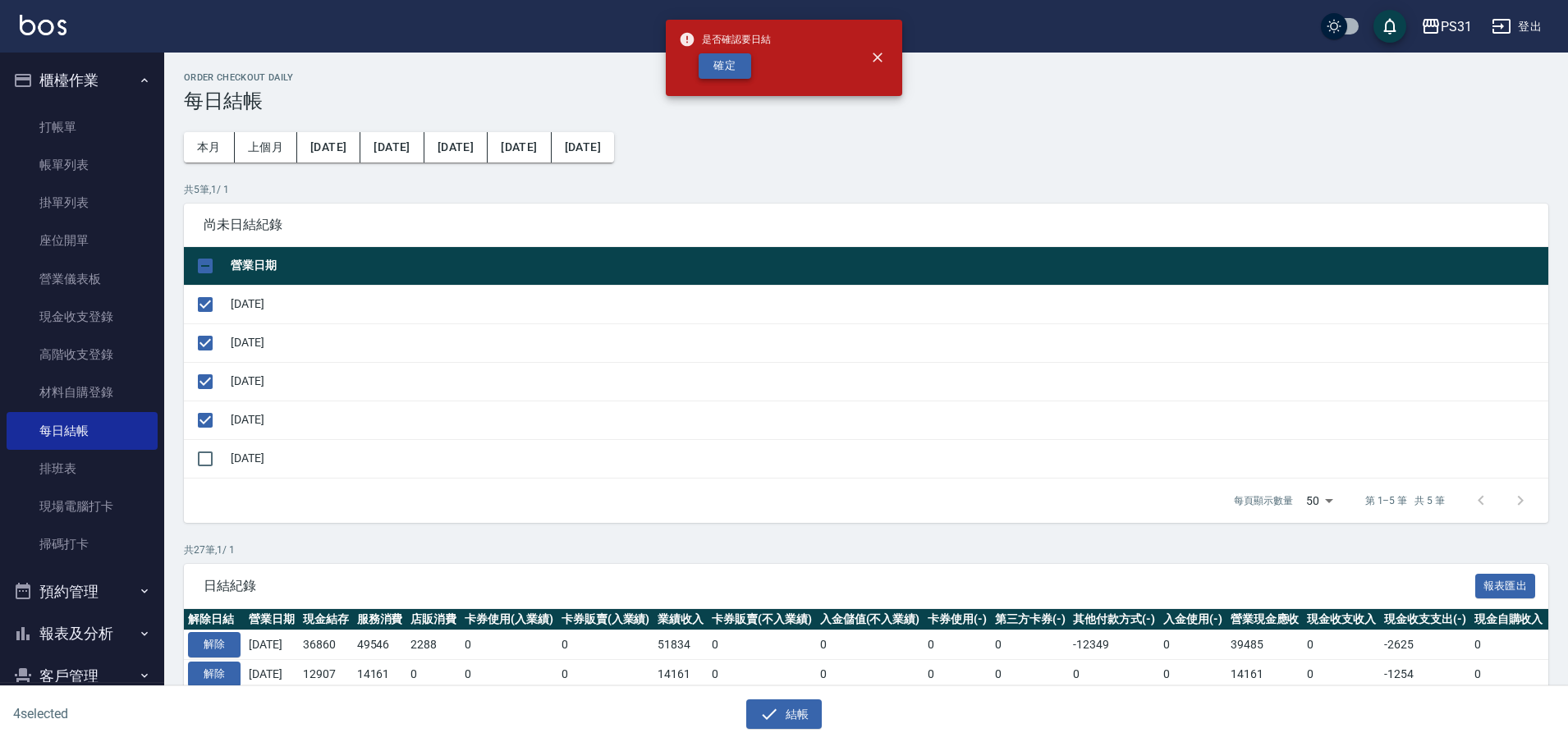
click at [726, 72] on button "確定" at bounding box center [725, 66] width 53 height 25
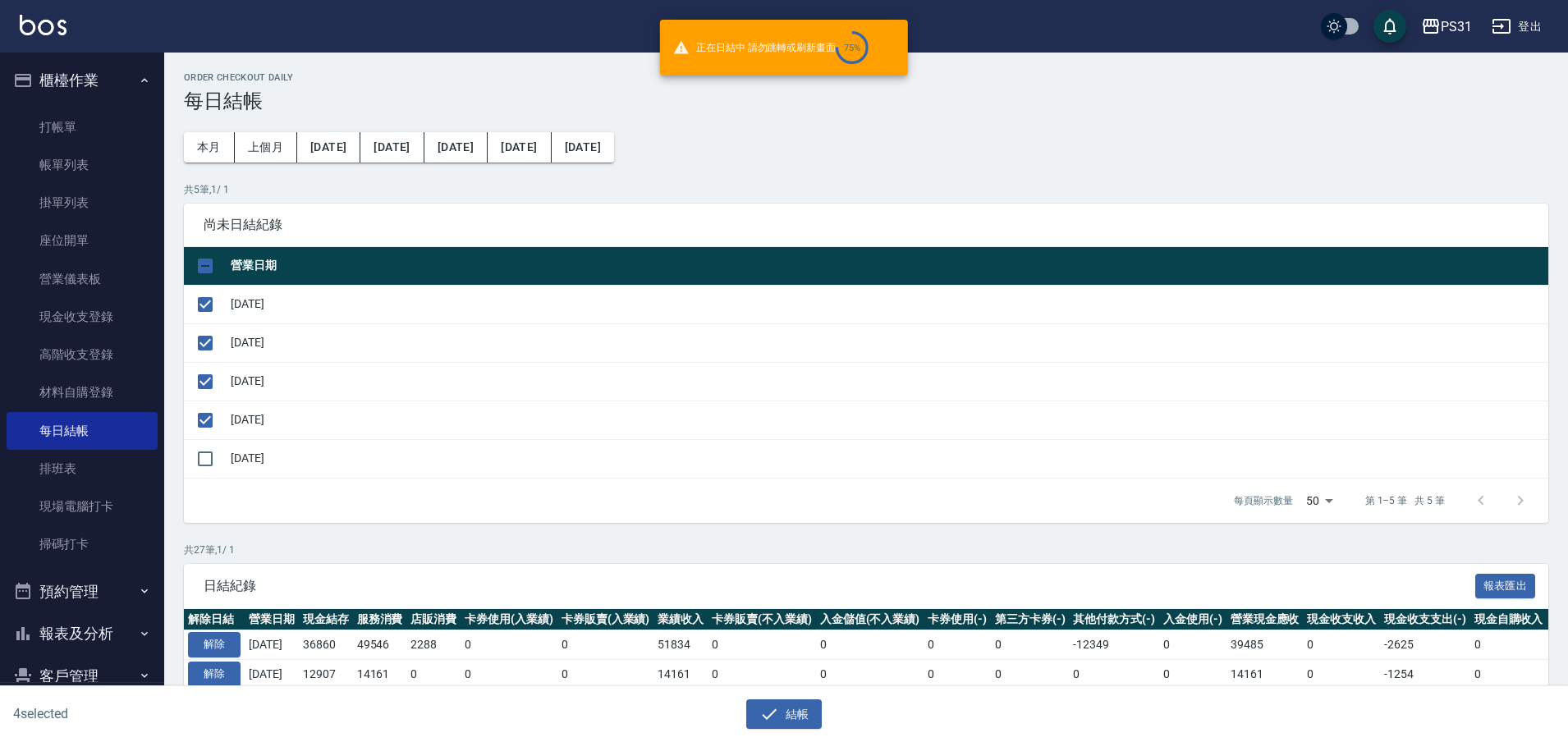
checkbox input "false"
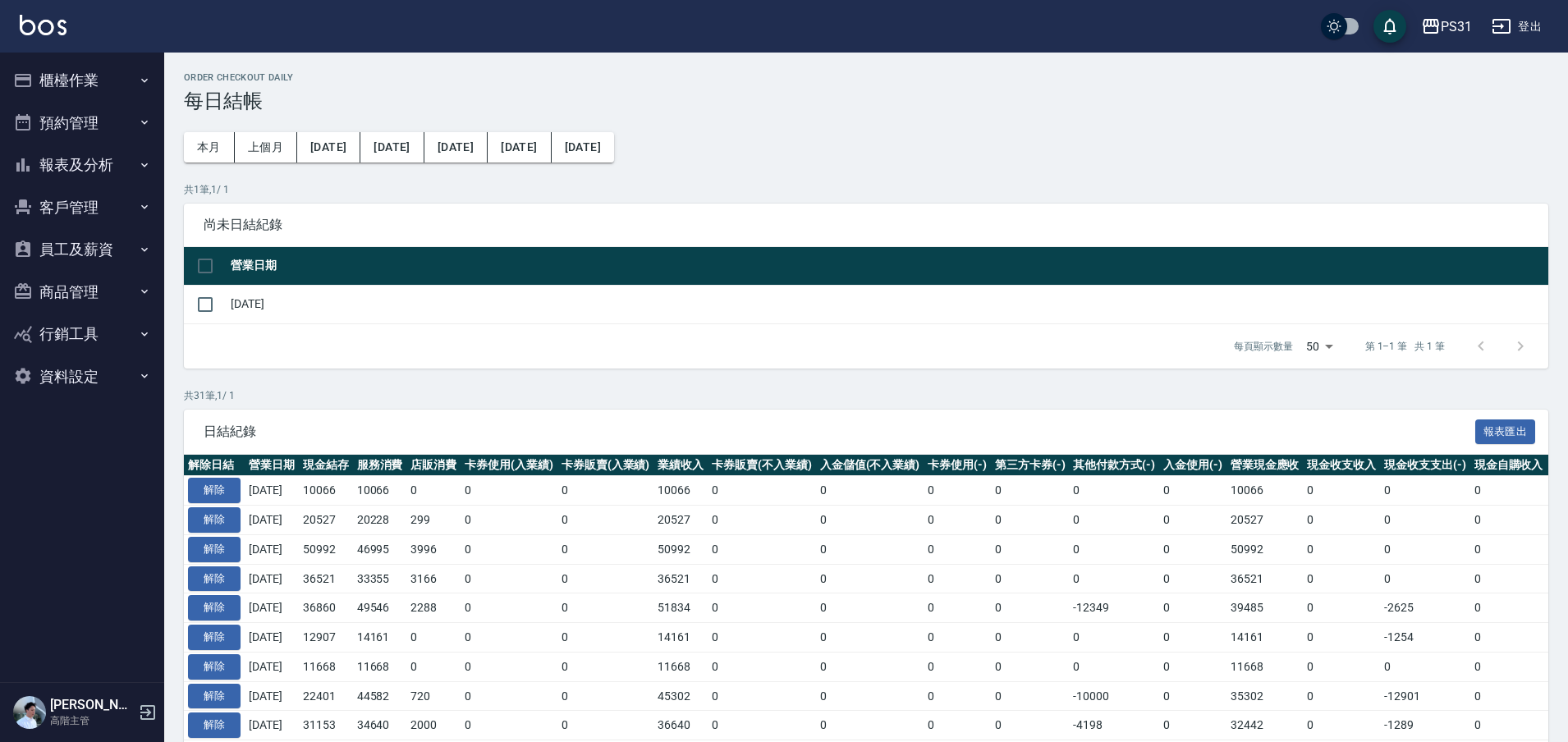
click at [97, 183] on button "報表及分析" at bounding box center [82, 165] width 151 height 43
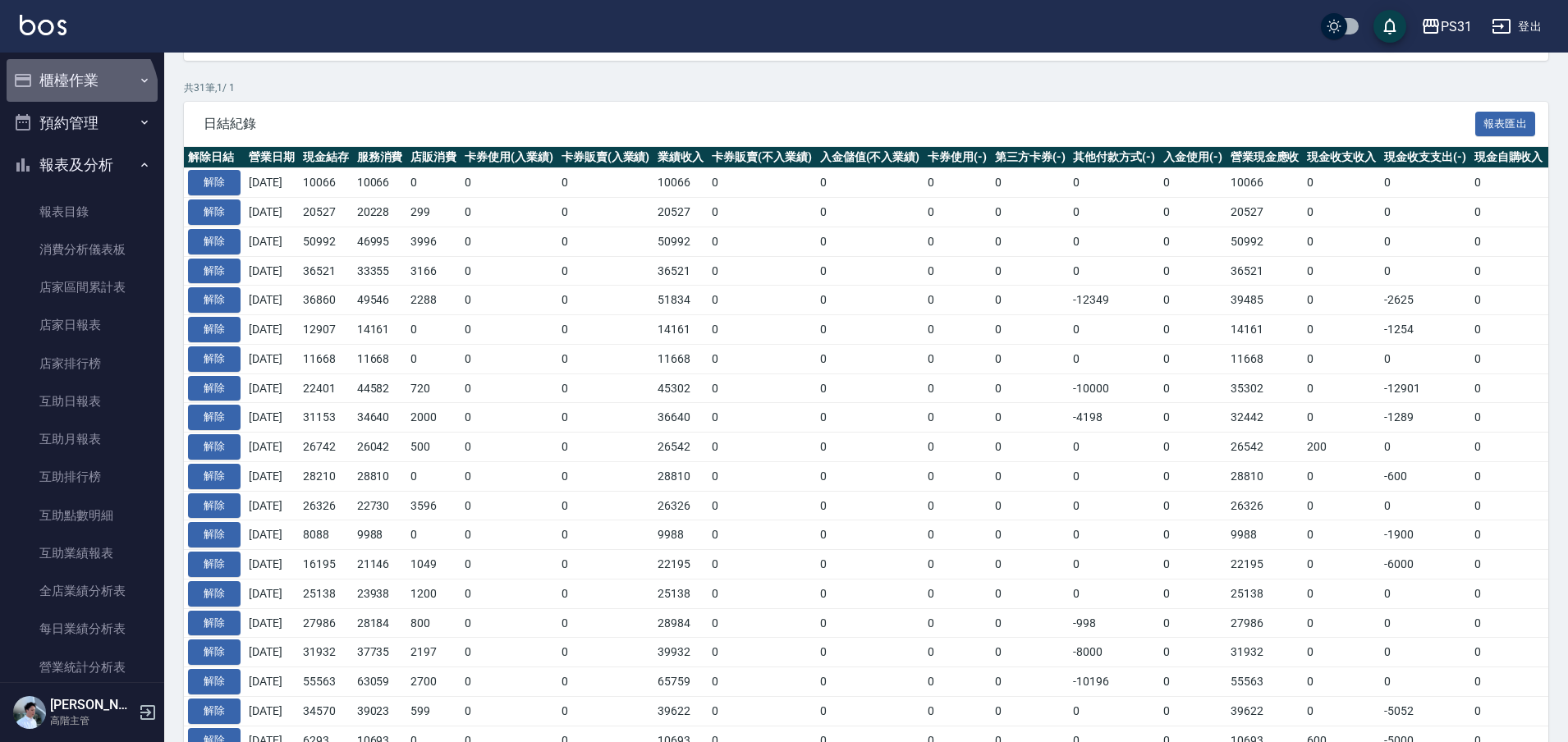
click at [78, 96] on button "櫃檯作業" at bounding box center [82, 80] width 151 height 43
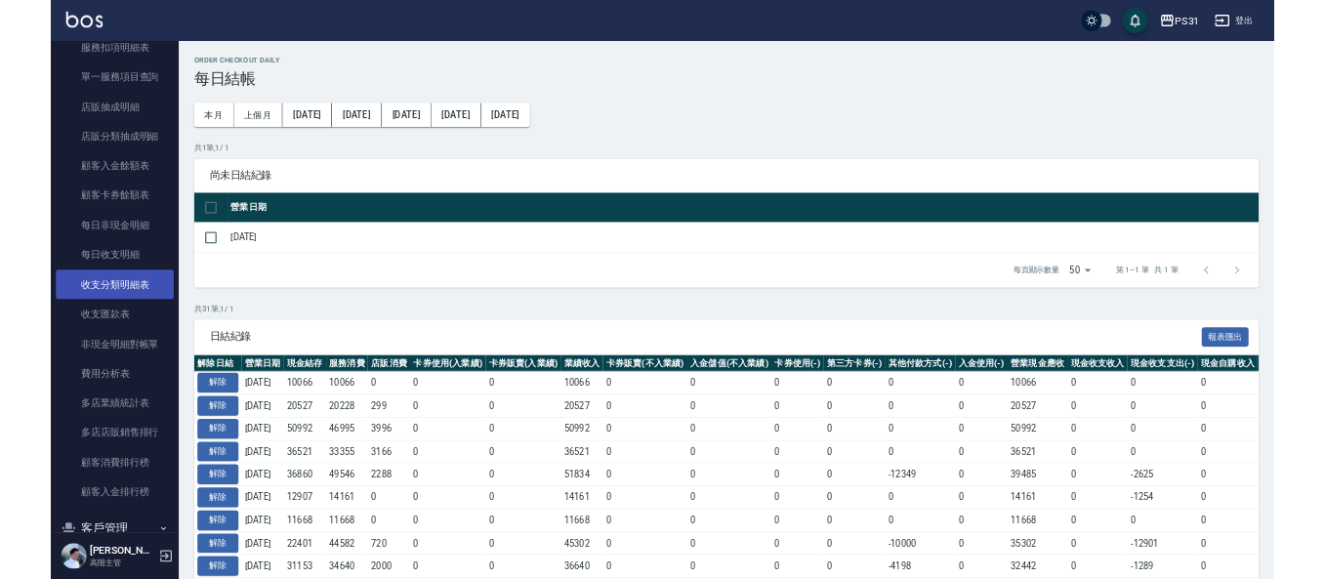
scroll to position [2033, 0]
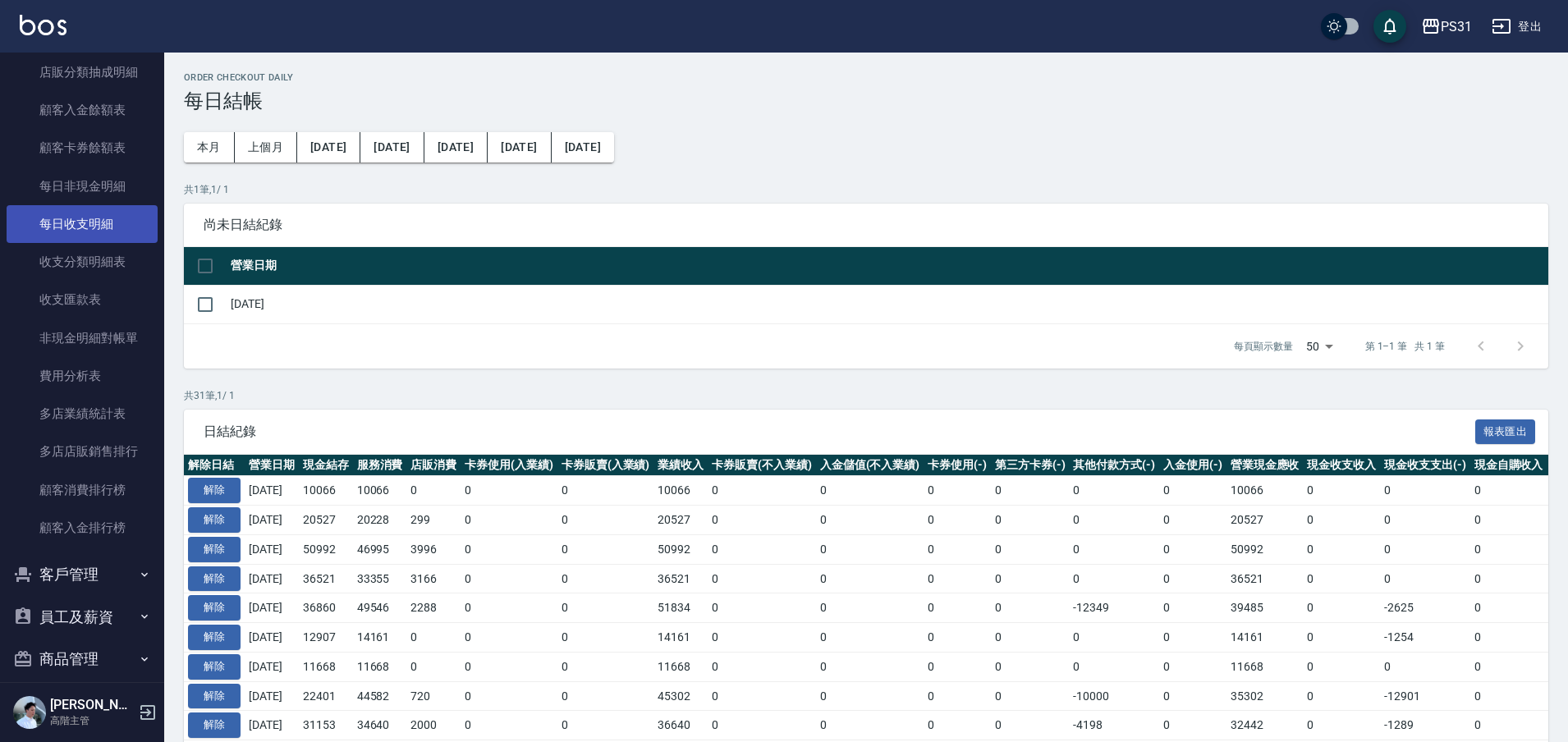
click at [94, 234] on link "每日收支明細" at bounding box center [82, 224] width 151 height 38
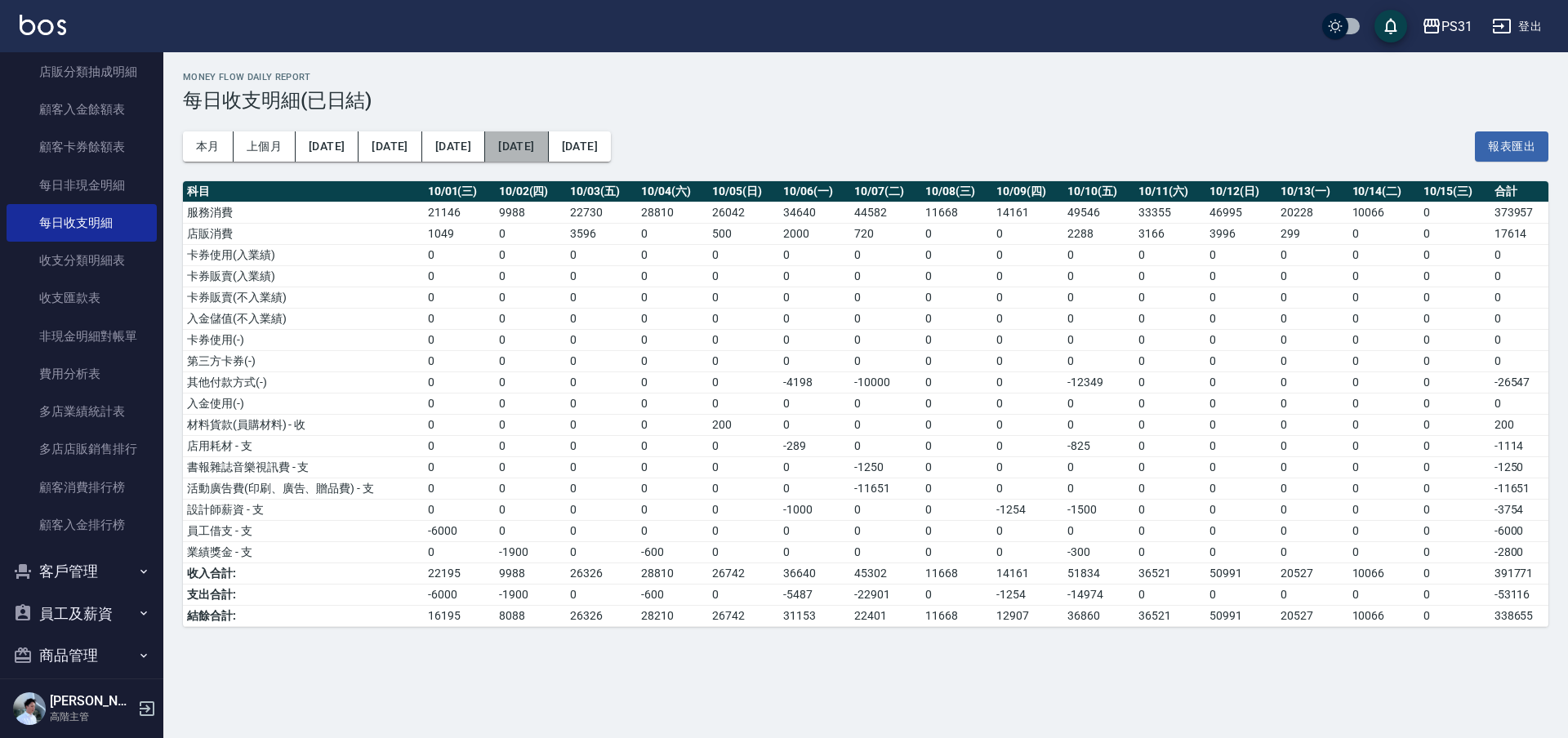
click at [485, 141] on button "2025/10/01" at bounding box center [516, 146] width 63 height 30
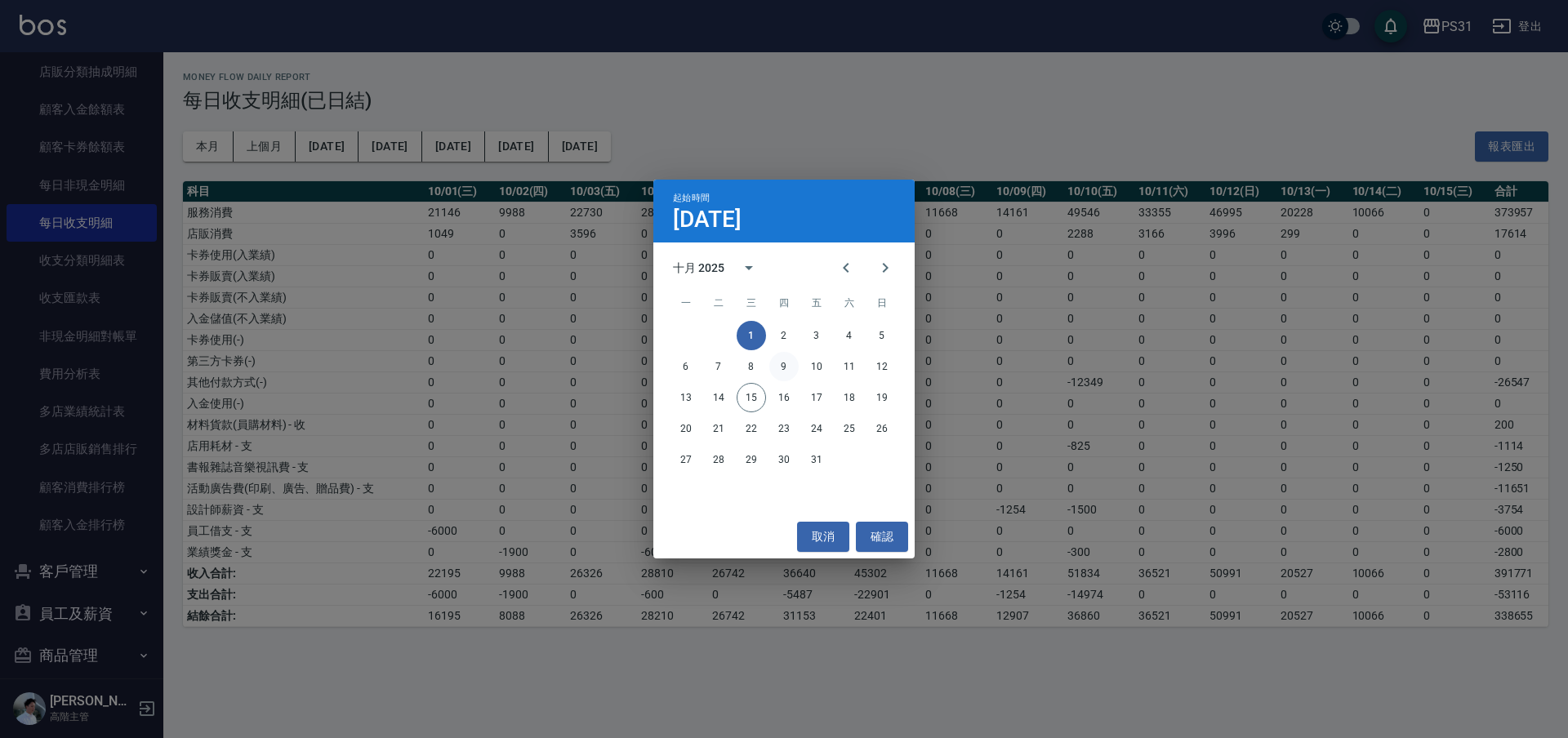
click at [793, 368] on button "9" at bounding box center [784, 366] width 29 height 29
